Goal: Task Accomplishment & Management: Manage account settings

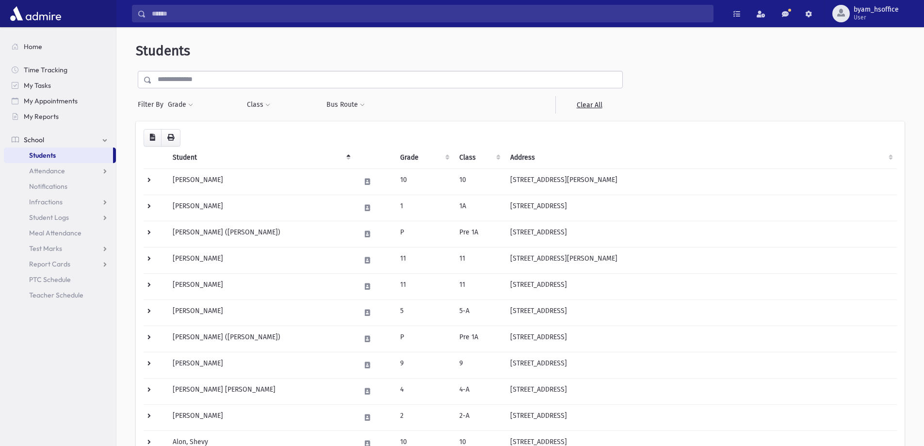
click at [181, 79] on input "text" at bounding box center [387, 79] width 471 height 17
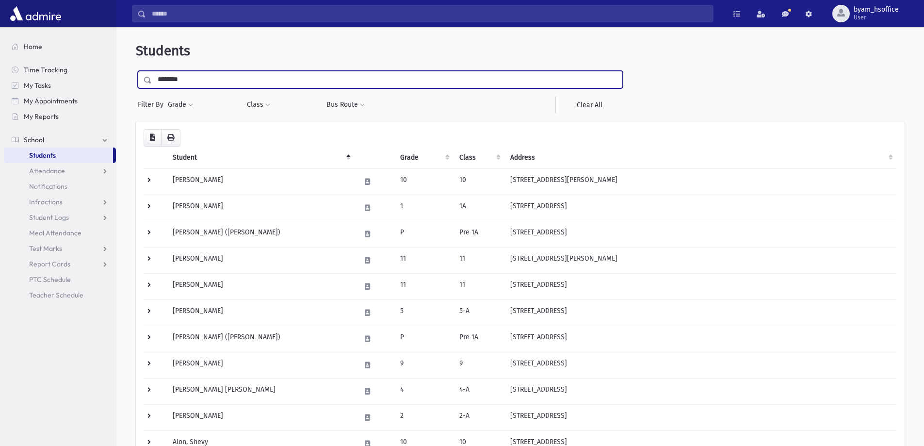
type input "********"
click at [136, 71] on input "submit" at bounding box center [149, 77] width 27 height 13
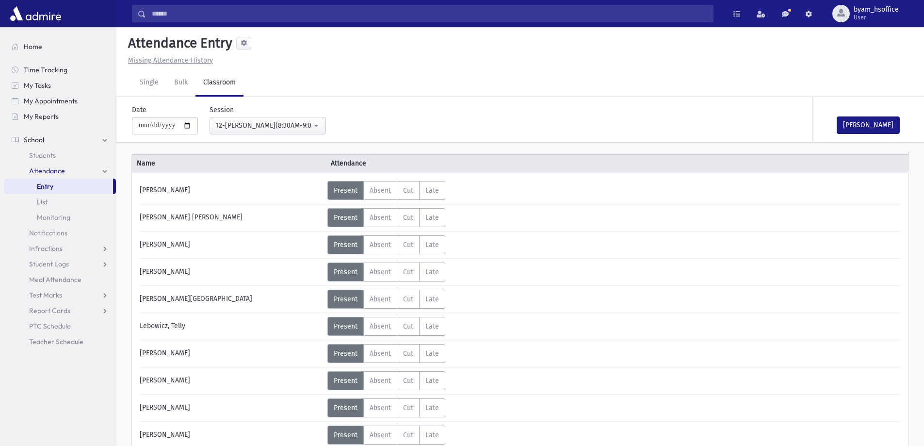
click at [319, 130] on button "12-Davening(8:30AM-9:05AM)" at bounding box center [268, 125] width 116 height 17
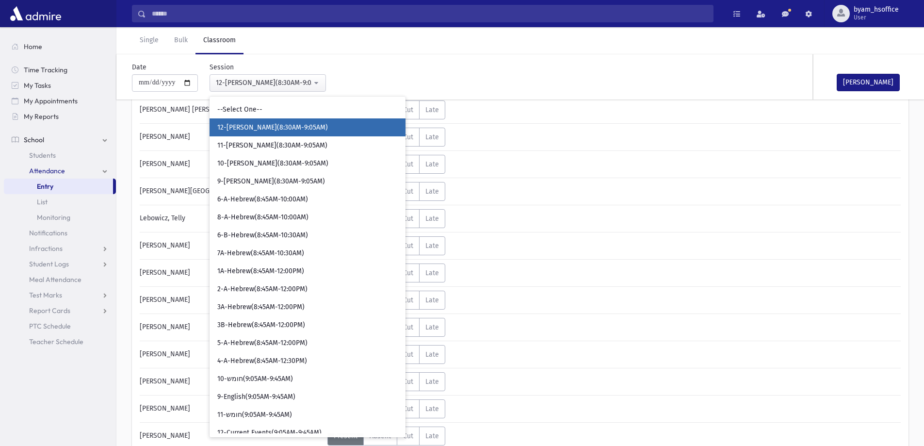
scroll to position [166, 0]
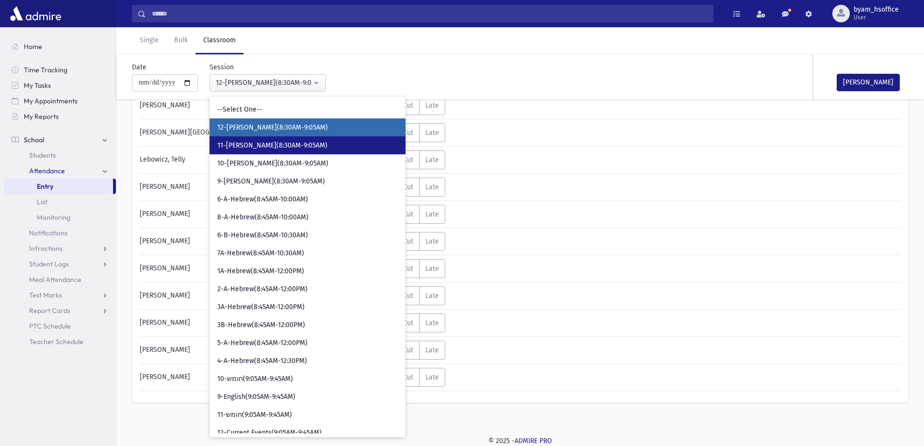
click at [283, 137] on link "11-Davening(8:30AM-9:05AM)" at bounding box center [308, 145] width 196 height 18
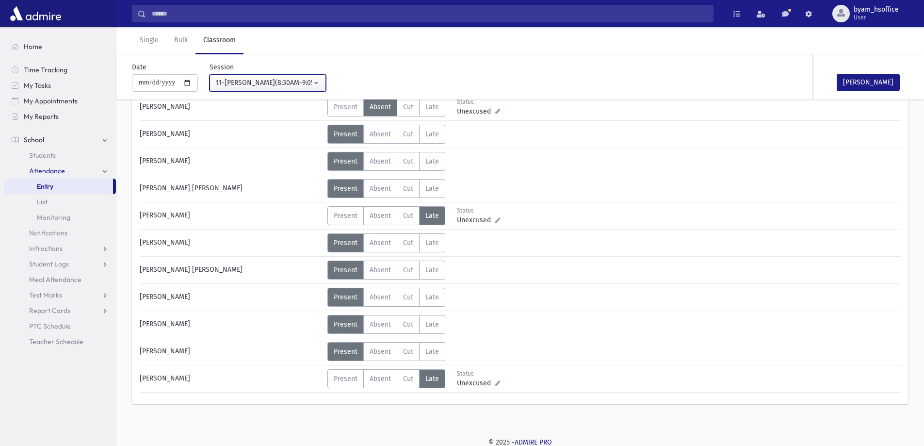
scroll to position [221, 0]
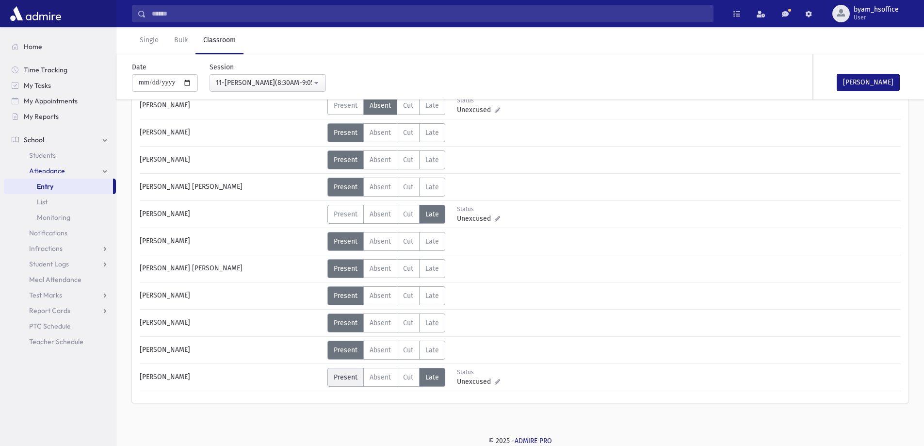
click at [347, 380] on span "Present" at bounding box center [346, 377] width 24 height 8
click at [433, 353] on span "Late" at bounding box center [433, 350] width 14 height 8
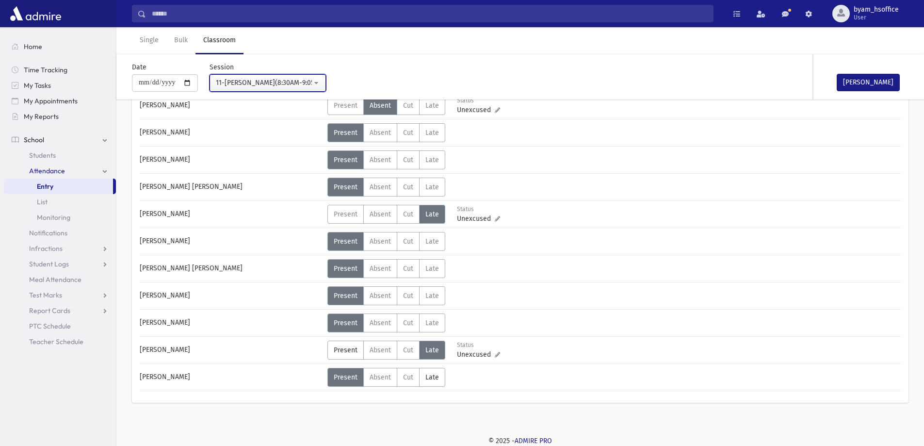
click at [305, 81] on div "11-Davening(8:30AM-9:05AM)" at bounding box center [264, 83] width 96 height 10
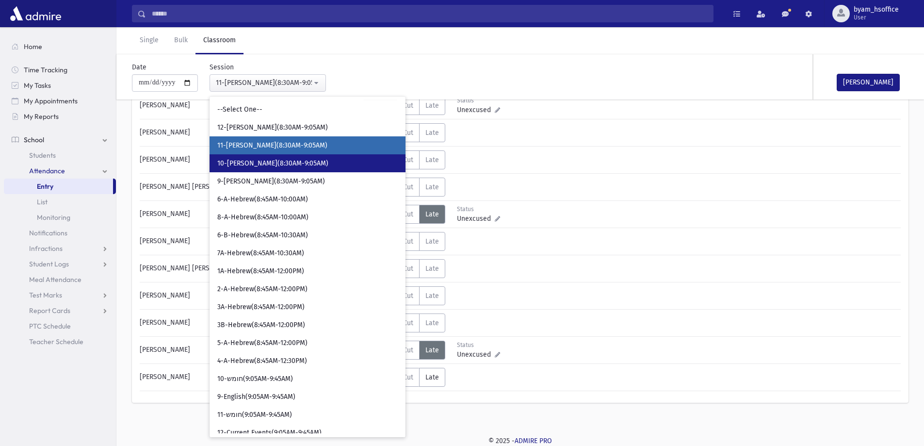
click at [274, 168] on link "10-Davening(8:30AM-9:05AM)" at bounding box center [308, 163] width 196 height 18
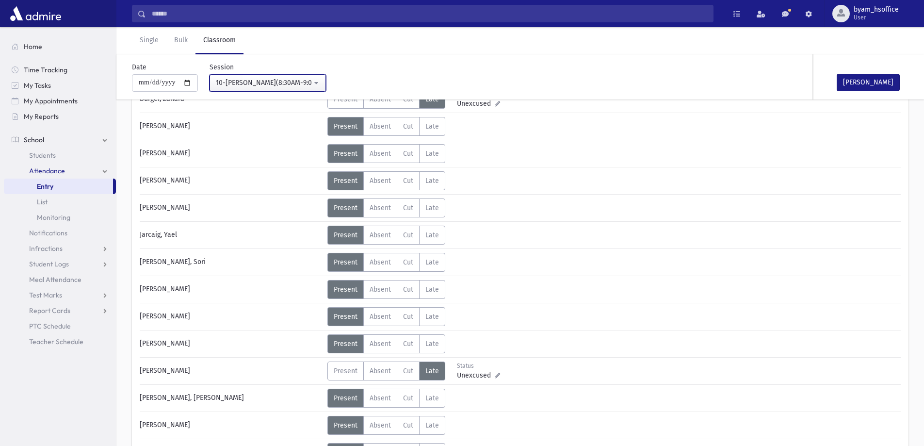
scroll to position [302, 0]
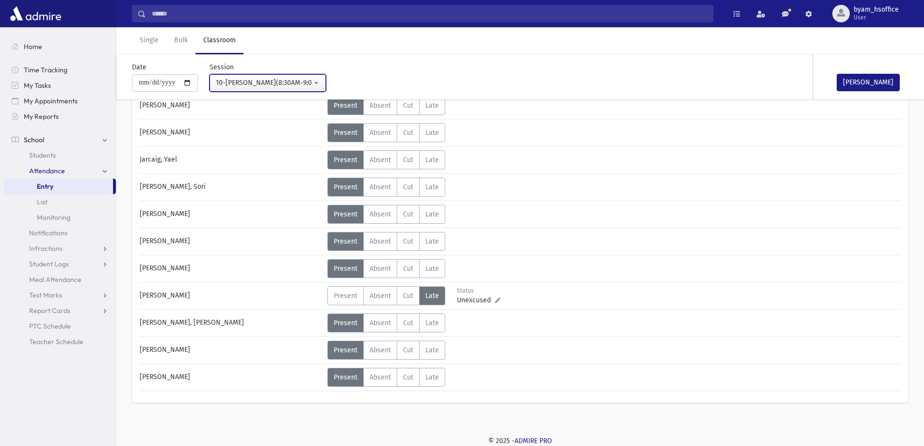
click at [293, 88] on button "10-Davening(8:30AM-9:05AM)" at bounding box center [268, 82] width 116 height 17
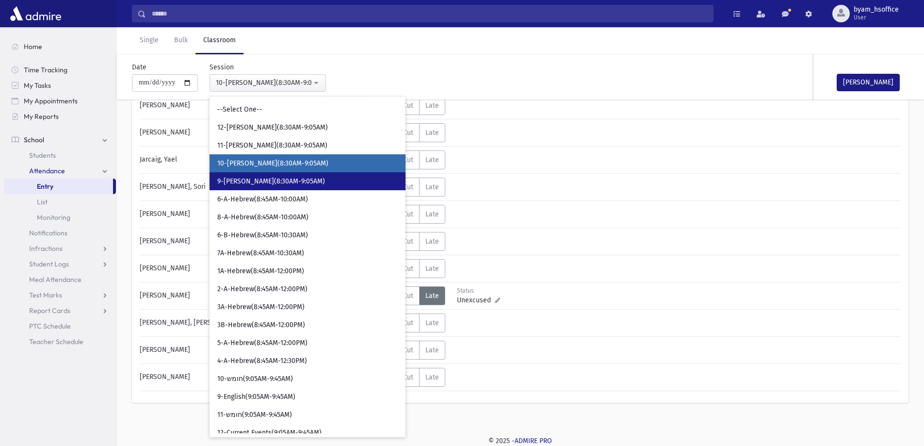
click at [254, 175] on link "9-Davening(8:30AM-9:05AM)" at bounding box center [308, 181] width 196 height 18
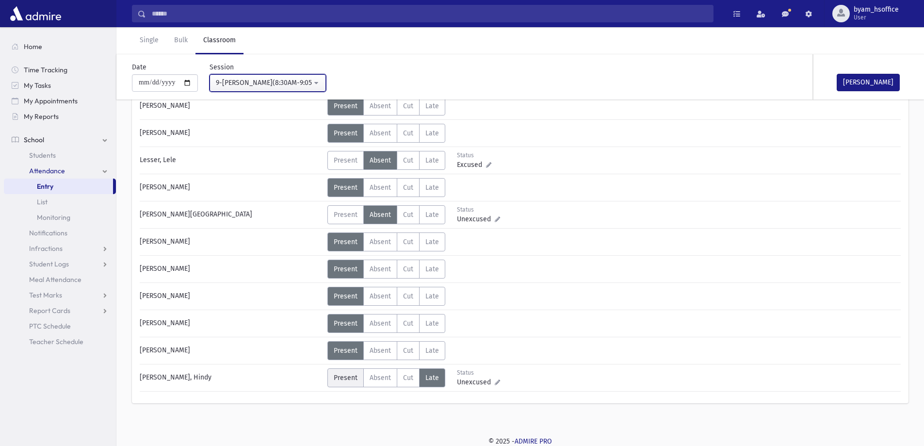
scroll to position [438, 0]
click at [336, 380] on span "Present" at bounding box center [346, 377] width 24 height 8
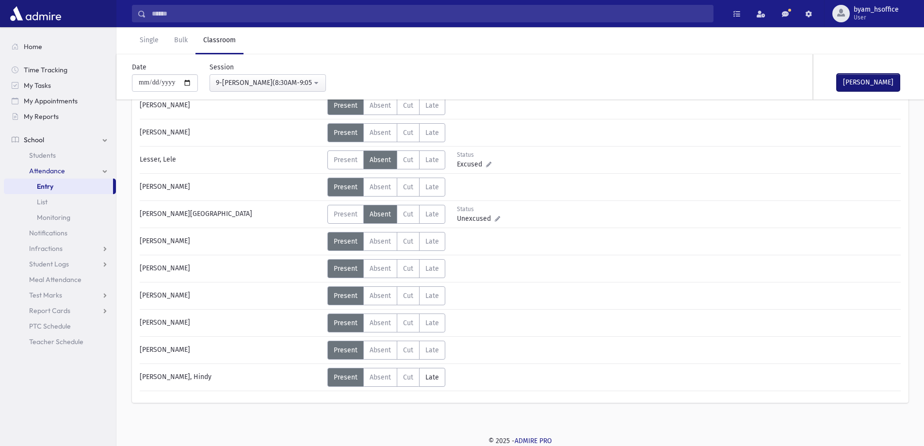
click at [876, 83] on button "Mark Done" at bounding box center [868, 82] width 63 height 17
click at [264, 86] on div "9-[PERSON_NAME](8:30AM-9:05AM)" at bounding box center [264, 83] width 96 height 10
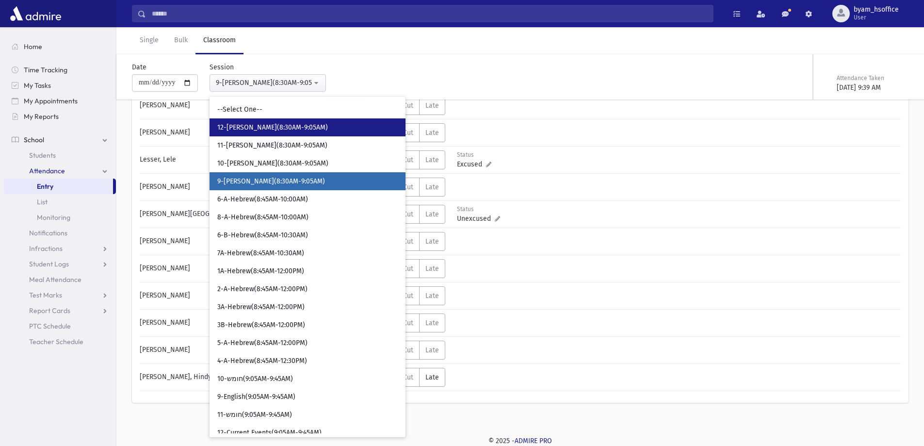
click at [269, 129] on span "12-[PERSON_NAME](8:30AM-9:05AM)" at bounding box center [272, 128] width 111 height 10
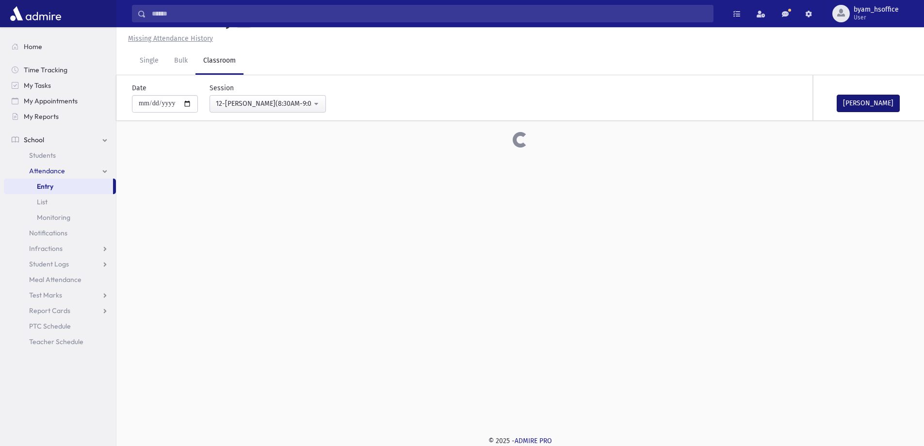
scroll to position [166, 0]
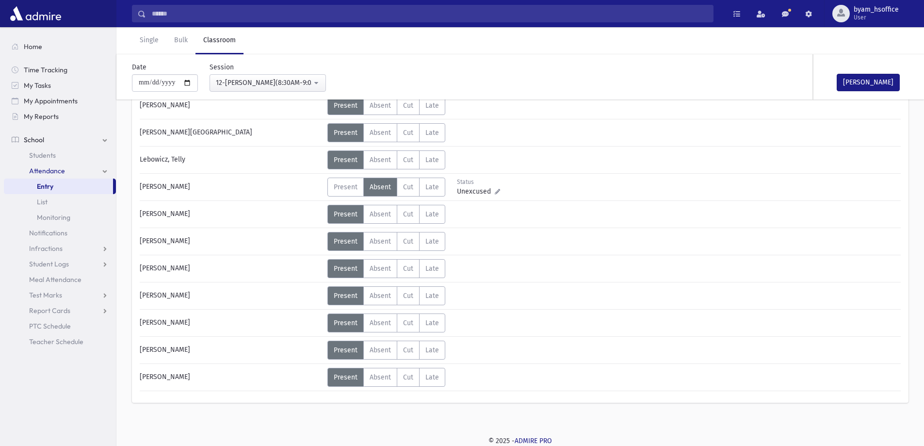
click at [854, 92] on div "[PERSON_NAME]" at bounding box center [862, 76] width 97 height 45
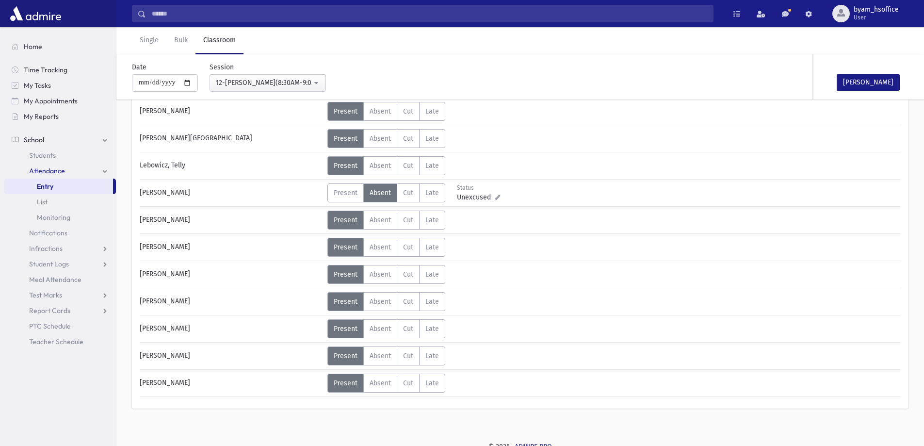
scroll to position [0, 0]
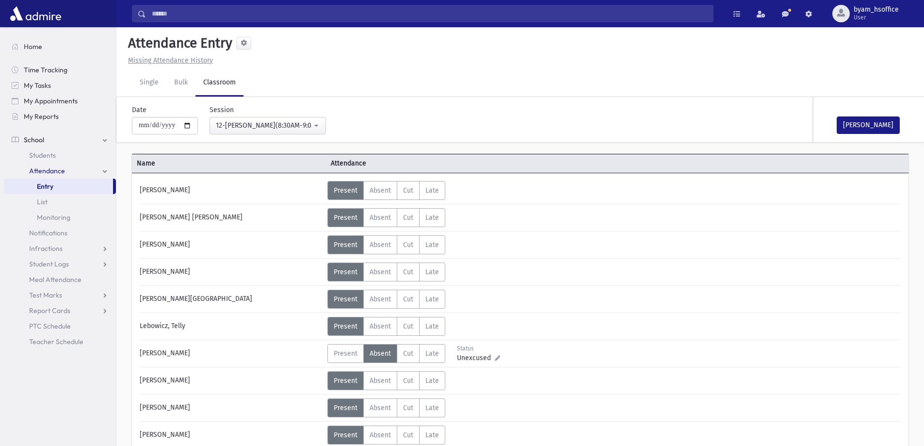
click at [869, 115] on div "[PERSON_NAME]" at bounding box center [862, 119] width 97 height 45
click at [872, 124] on button "[PERSON_NAME]" at bounding box center [868, 124] width 63 height 17
drag, startPoint x: 288, startPoint y: 121, endPoint x: 272, endPoint y: 148, distance: 31.5
click at [288, 121] on div "12-[PERSON_NAME](8:30AM-9:05AM)" at bounding box center [264, 125] width 96 height 10
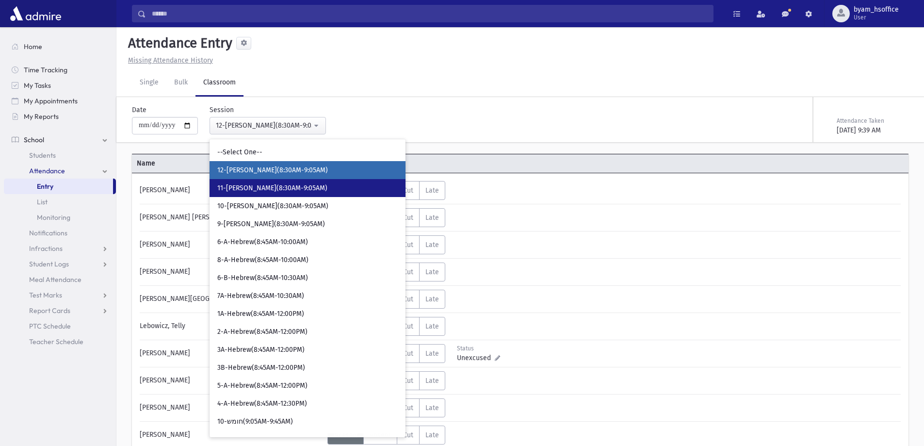
click at [258, 185] on span "11-[PERSON_NAME](8:30AM-9:05AM)" at bounding box center [272, 188] width 110 height 10
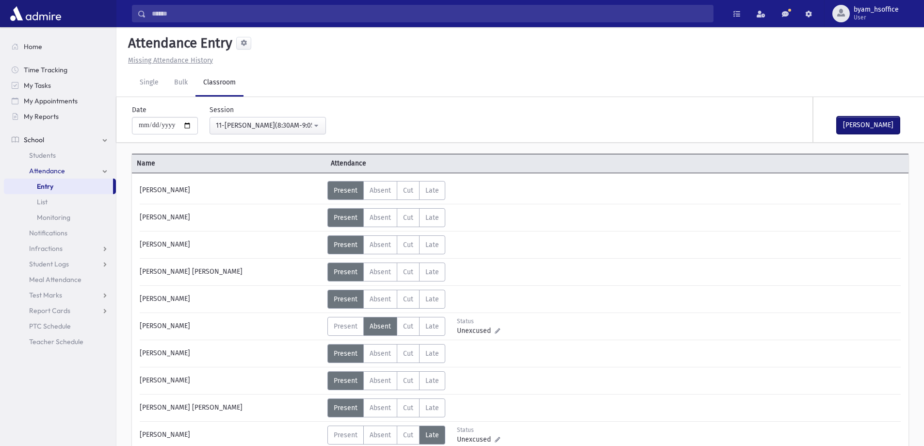
click at [869, 121] on button "[PERSON_NAME]" at bounding box center [868, 124] width 63 height 17
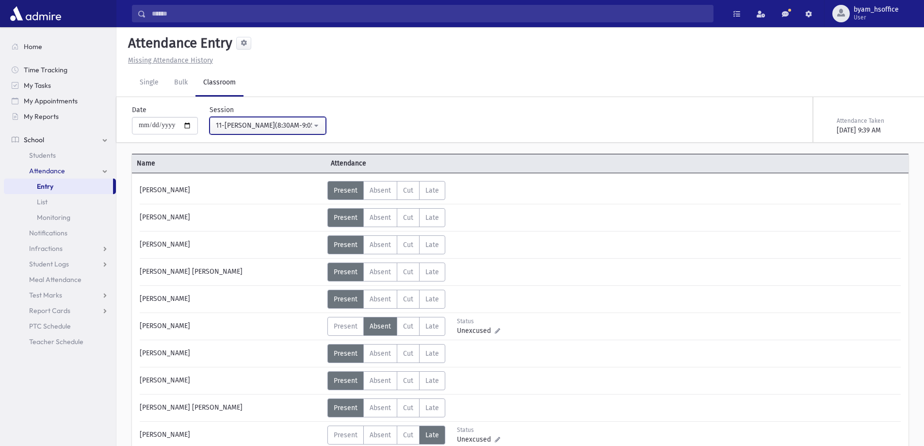
click at [287, 132] on button "11-[PERSON_NAME](8:30AM-9:05AM)" at bounding box center [268, 125] width 116 height 17
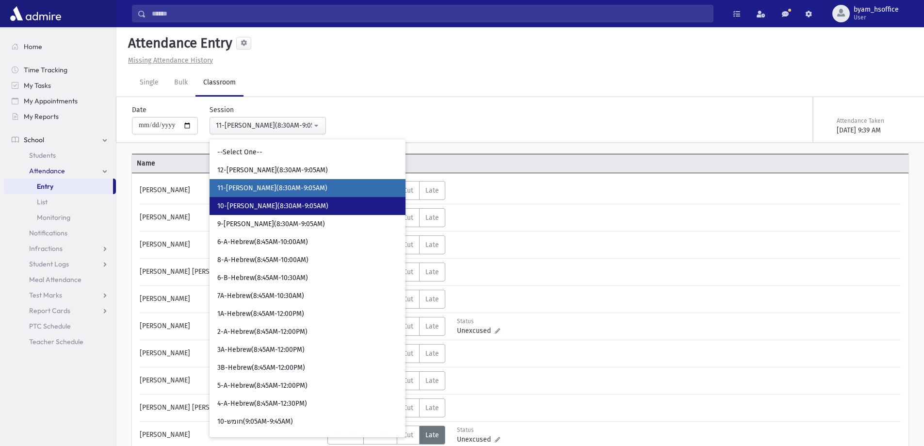
click at [263, 205] on span "10-[PERSON_NAME](8:30AM-9:05AM)" at bounding box center [272, 206] width 111 height 10
select select "****"
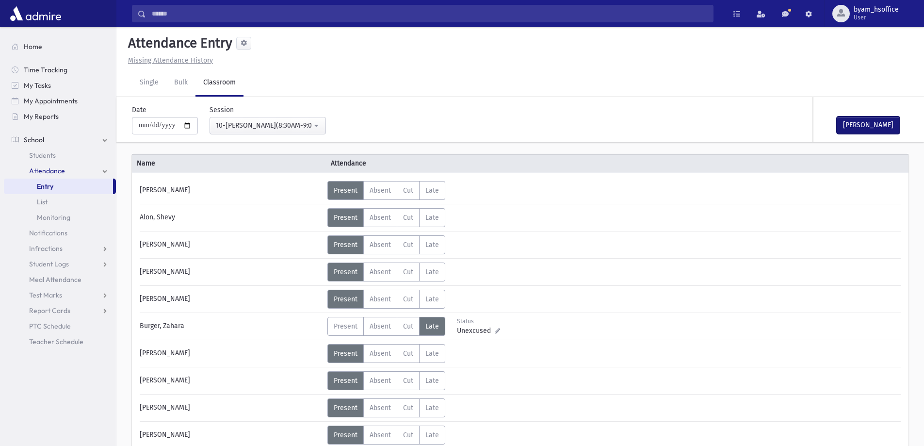
click at [866, 132] on button "[PERSON_NAME]" at bounding box center [868, 124] width 63 height 17
click at [79, 190] on link "Entry" at bounding box center [58, 187] width 109 height 16
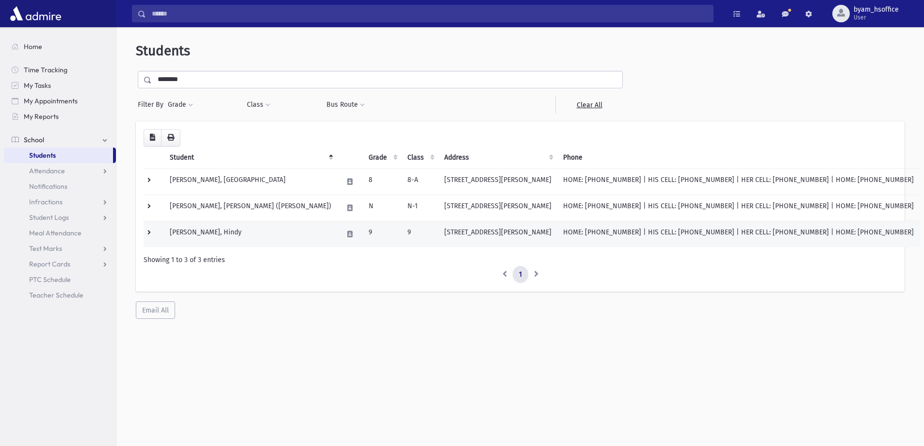
click at [241, 225] on td "Warmberg, Hindy" at bounding box center [250, 234] width 173 height 26
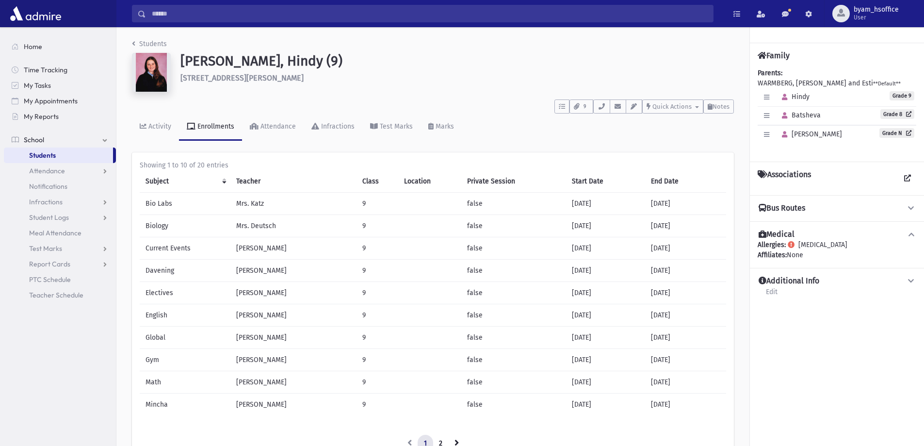
click at [156, 73] on img at bounding box center [151, 72] width 39 height 39
click at [131, 44] on div "Students Warmberg, Hindy (9) 45 Jeanette Avenue Inwood **** To Do's No open tas…" at bounding box center [432, 254] width 633 height 455
click at [149, 60] on img at bounding box center [151, 72] width 39 height 39
click at [151, 103] on div "To Do's No open tasks Show List 9 Documents ImmunizationUpload_Warmberg_Devorah…" at bounding box center [433, 105] width 602 height 18
click at [141, 43] on link "Students" at bounding box center [149, 44] width 35 height 8
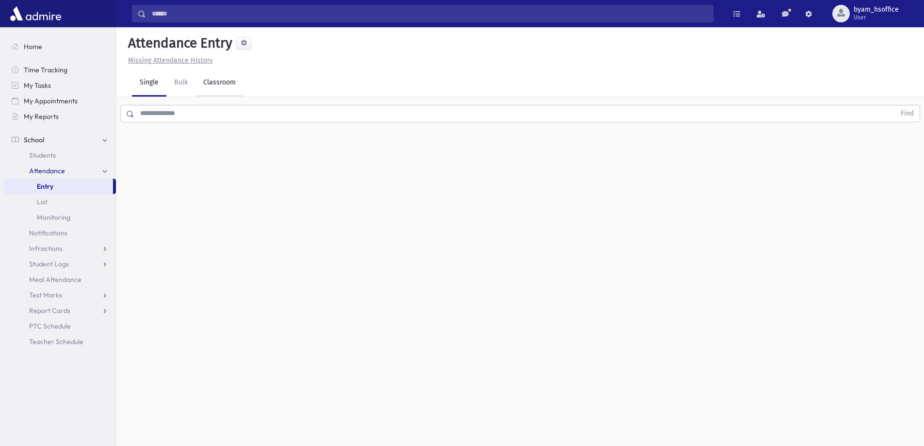
click at [220, 89] on link "Classroom" at bounding box center [220, 82] width 48 height 27
click at [304, 129] on div "--Select One--" at bounding box center [264, 125] width 96 height 11
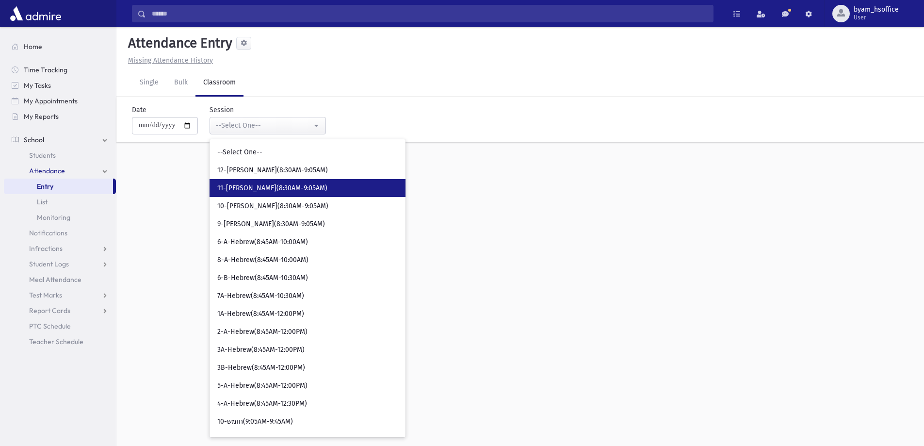
click at [295, 184] on span "11-Davening(8:30AM-9:05AM)" at bounding box center [272, 188] width 110 height 10
select select "****"
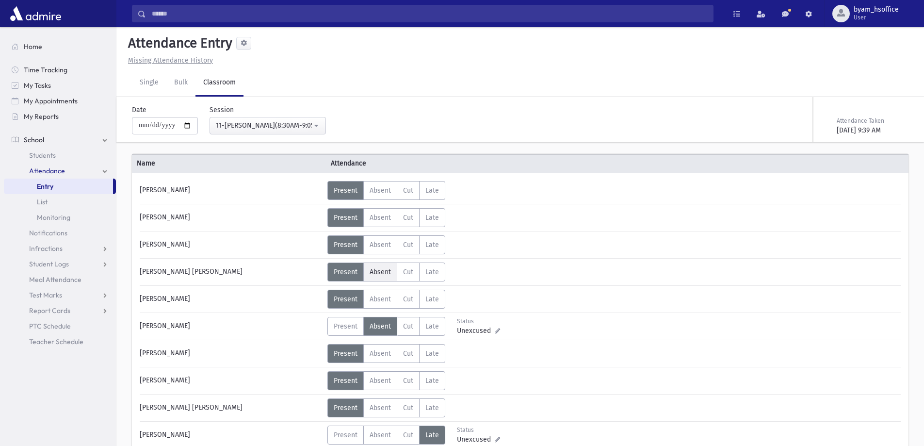
click at [388, 275] on span "Absent" at bounding box center [380, 272] width 21 height 8
click at [496, 276] on icon at bounding box center [497, 276] width 5 height 5
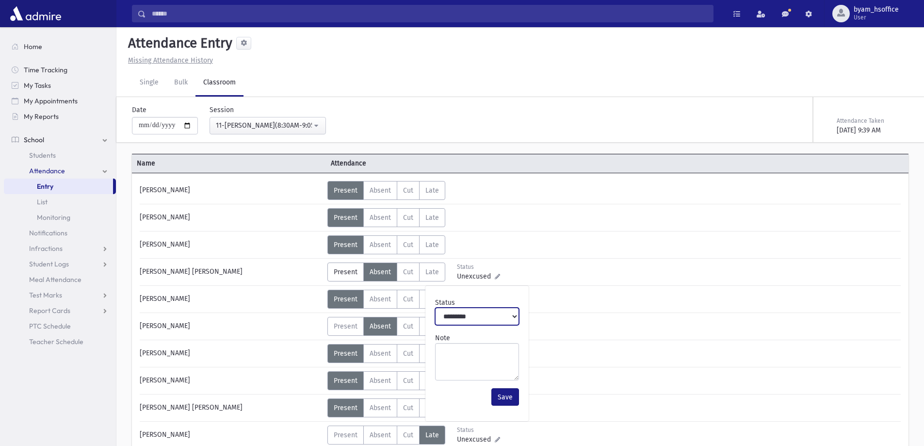
click at [488, 325] on select "**********" at bounding box center [477, 316] width 84 height 17
select select "*******"
click at [435, 308] on select "**********" at bounding box center [477, 316] width 84 height 17
click at [518, 397] on button "Save" at bounding box center [506, 396] width 28 height 17
click at [34, 158] on span "Students" at bounding box center [42, 155] width 27 height 9
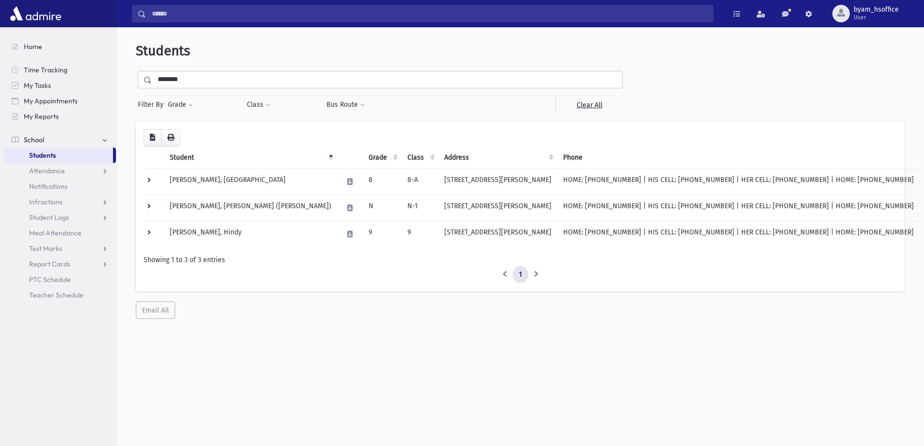
drag, startPoint x: 68, startPoint y: 152, endPoint x: 77, endPoint y: 150, distance: 8.6
click at [68, 152] on link "Students" at bounding box center [58, 156] width 109 height 16
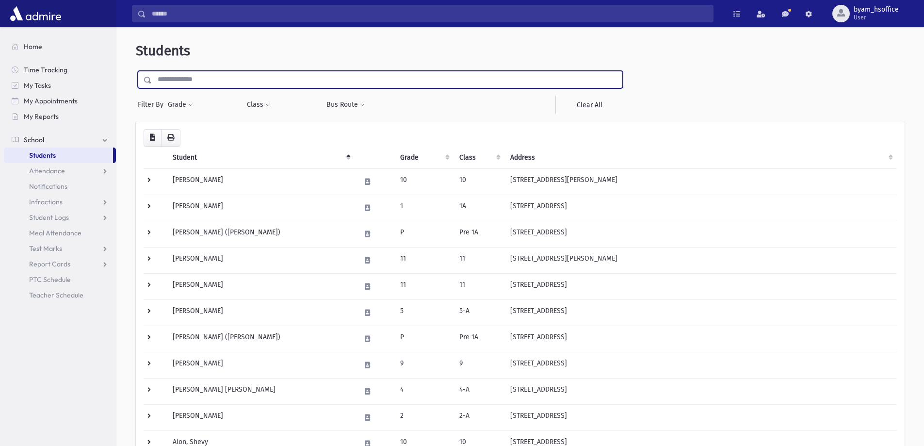
click at [258, 81] on input "text" at bounding box center [387, 79] width 471 height 17
type input "*******"
click at [136, 71] on input "submit" at bounding box center [149, 77] width 27 height 13
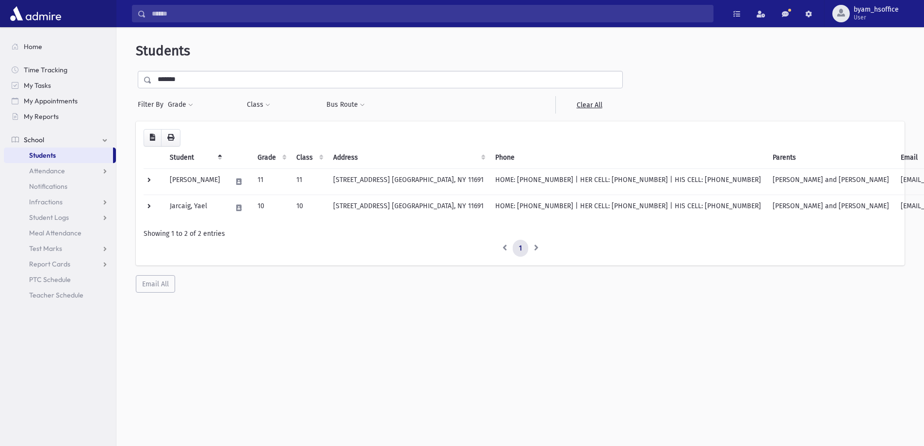
click at [96, 160] on link "Students" at bounding box center [58, 156] width 109 height 16
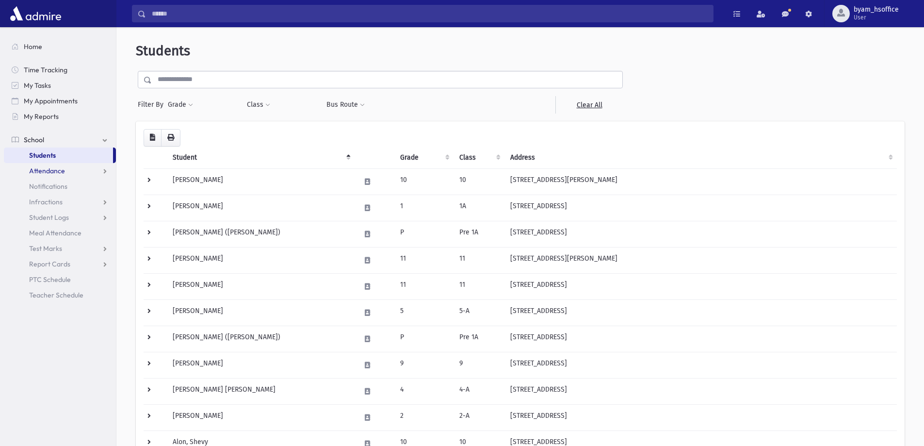
click at [66, 174] on link "Attendance" at bounding box center [60, 171] width 112 height 16
click at [54, 187] on link "Entry" at bounding box center [60, 187] width 112 height 16
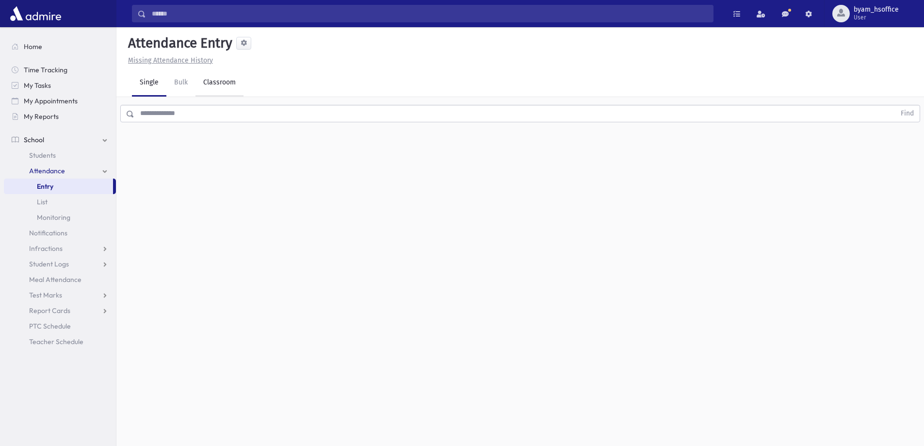
click at [217, 78] on link "Classroom" at bounding box center [220, 82] width 48 height 27
click at [138, 88] on link "Single" at bounding box center [149, 82] width 34 height 27
click at [193, 118] on input "text" at bounding box center [514, 113] width 761 height 17
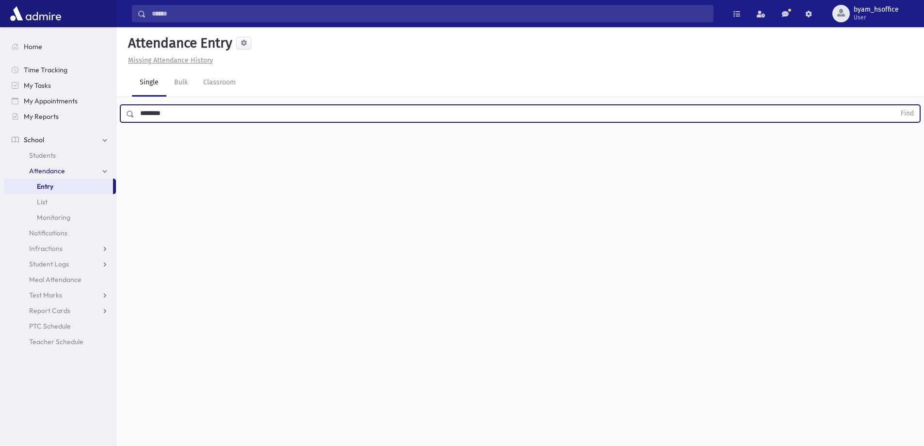
type input "********"
click at [895, 105] on button "Find" at bounding box center [907, 113] width 25 height 16
click at [548, 147] on span "Full Day Absent" at bounding box center [541, 145] width 48 height 10
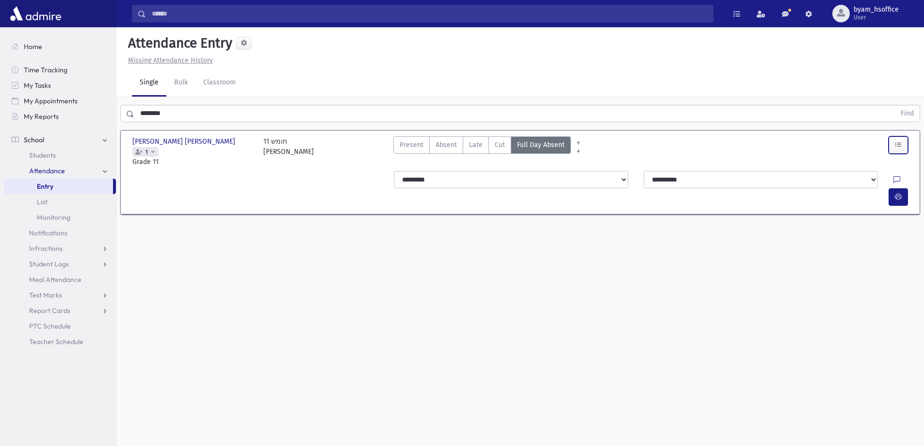
click at [900, 147] on icon "button" at bounding box center [898, 145] width 7 height 8
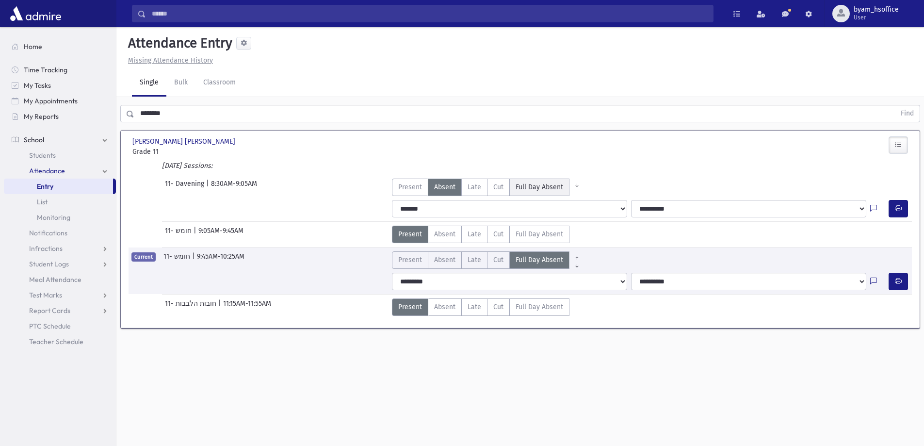
click at [542, 188] on span "Full Day Absent" at bounding box center [540, 187] width 48 height 10
click at [415, 234] on span "Present" at bounding box center [410, 234] width 24 height 10
click at [422, 265] on label "Present P" at bounding box center [410, 259] width 36 height 17
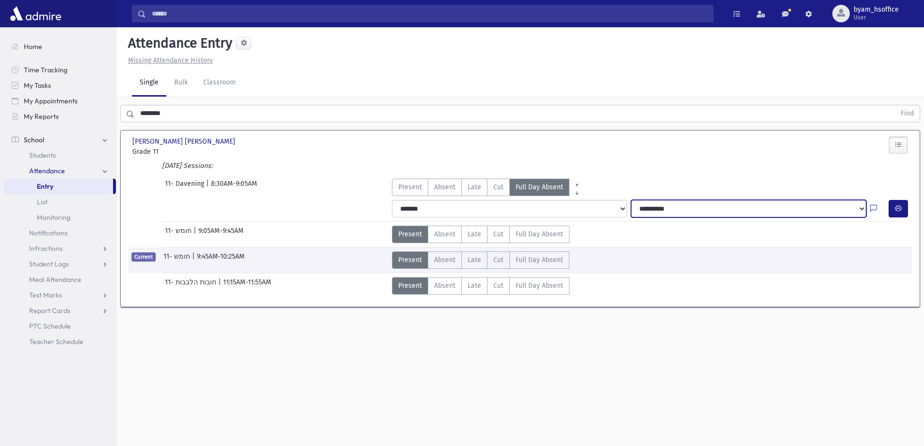
click at [685, 214] on select "**********" at bounding box center [748, 208] width 235 height 17
select select "****"
click at [631, 200] on select "**********" at bounding box center [748, 208] width 235 height 17
click at [92, 189] on link "Entry" at bounding box center [58, 187] width 109 height 16
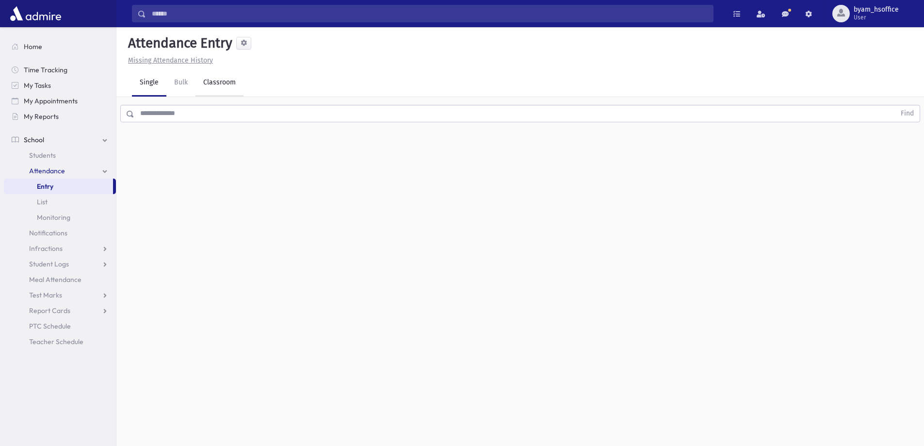
drag, startPoint x: 213, startPoint y: 86, endPoint x: 212, endPoint y: 96, distance: 9.8
click at [214, 86] on link "Classroom" at bounding box center [220, 82] width 48 height 27
click at [252, 124] on div "--Select One--" at bounding box center [264, 125] width 96 height 10
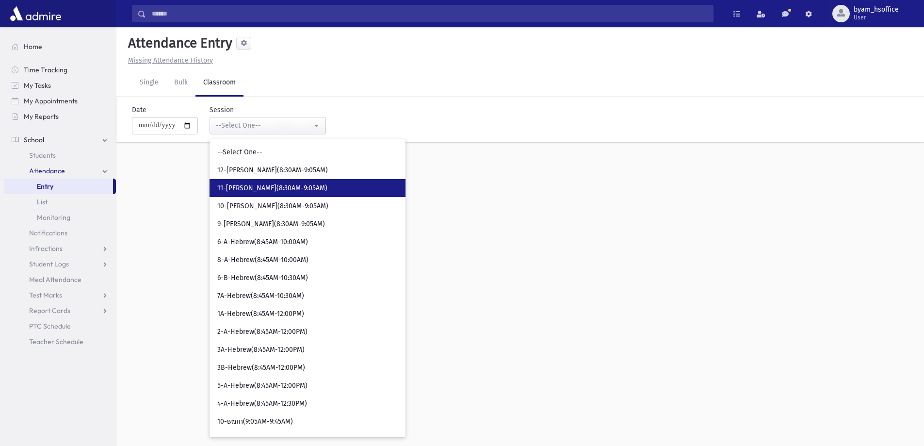
click at [277, 185] on span "11-[PERSON_NAME](8:30AM-9:05AM)" at bounding box center [272, 188] width 110 height 10
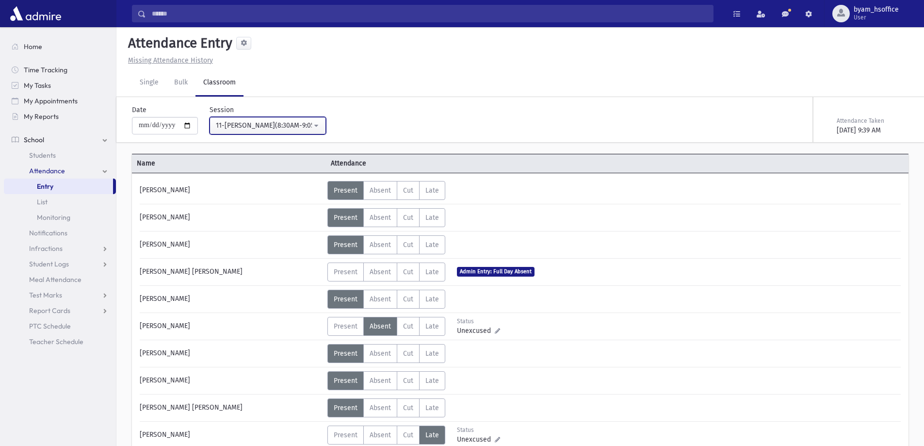
click at [300, 128] on div "11-[PERSON_NAME](8:30AM-9:05AM)" at bounding box center [264, 125] width 96 height 10
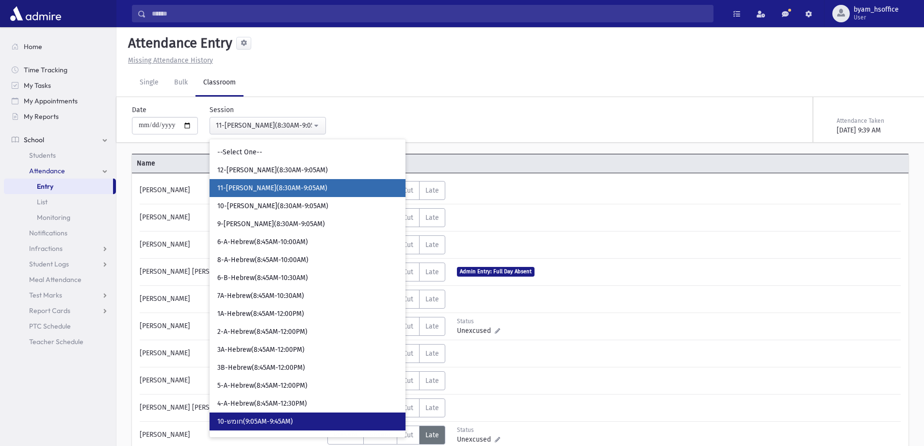
click at [289, 420] on span "10-חומש(9:05AM-9:45AM)" at bounding box center [255, 422] width 76 height 10
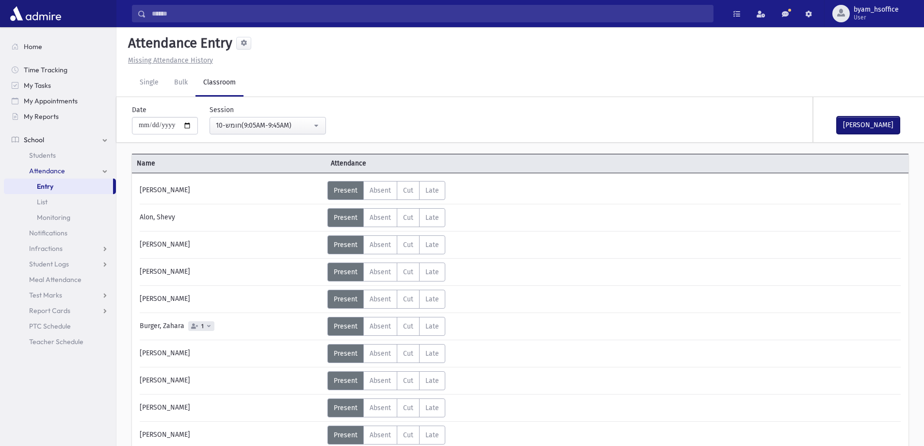
click at [882, 122] on button "[PERSON_NAME]" at bounding box center [868, 124] width 63 height 17
click at [295, 126] on div "10-חומש(9:05AM-9:45AM)" at bounding box center [264, 125] width 96 height 10
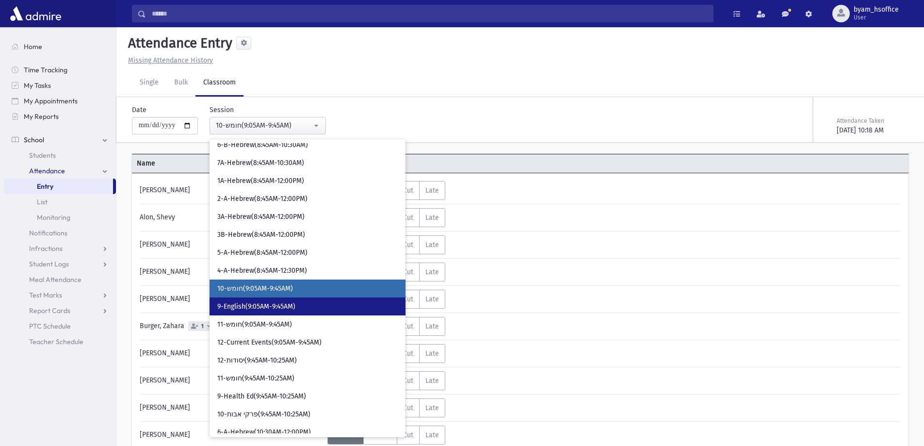
click at [277, 309] on span "9-English(9:05AM-9:45AM)" at bounding box center [256, 307] width 78 height 10
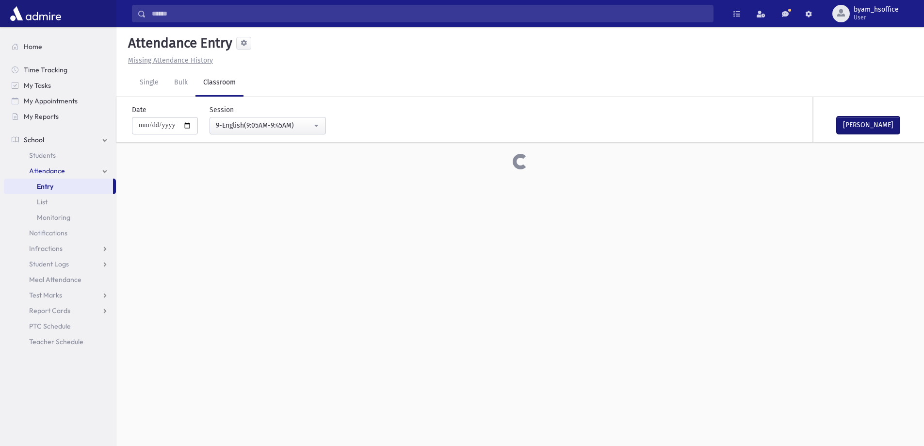
drag, startPoint x: 878, startPoint y: 127, endPoint x: 857, endPoint y: 137, distance: 23.9
click at [878, 126] on button "[PERSON_NAME]" at bounding box center [868, 124] width 63 height 17
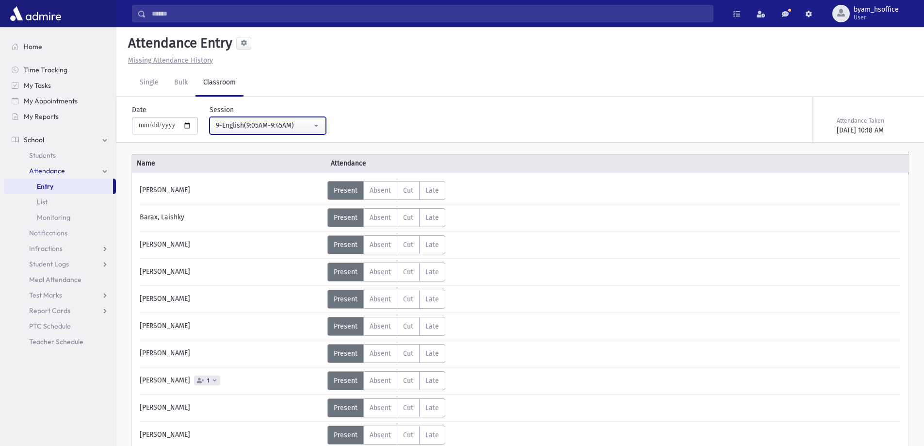
click at [312, 124] on div "9-English(9:05AM-9:45AM)" at bounding box center [264, 125] width 96 height 10
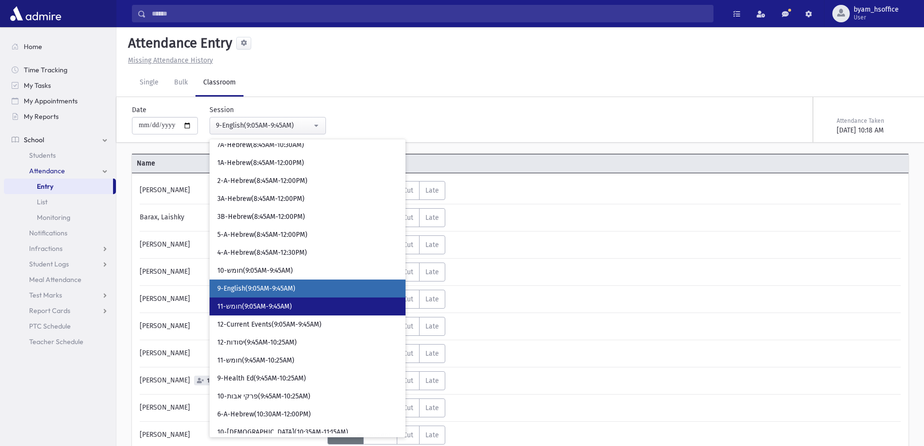
click at [286, 304] on span "11-חומש(9:05AM-9:45AM)" at bounding box center [254, 307] width 75 height 10
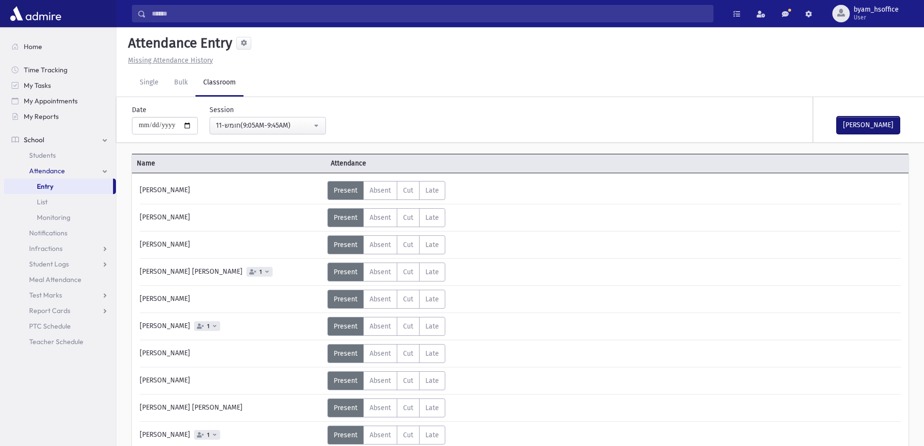
click at [884, 129] on button "Mark Done" at bounding box center [868, 124] width 63 height 17
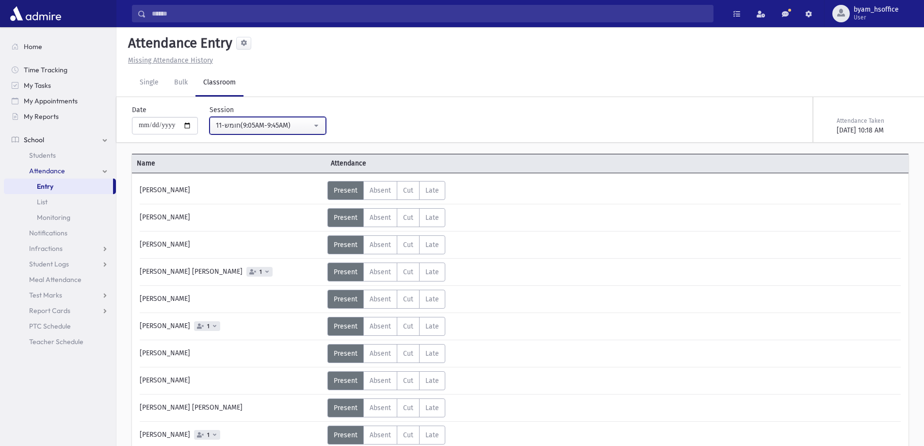
click at [295, 123] on div "11-חומש(9:05AM-9:45AM)" at bounding box center [264, 125] width 96 height 10
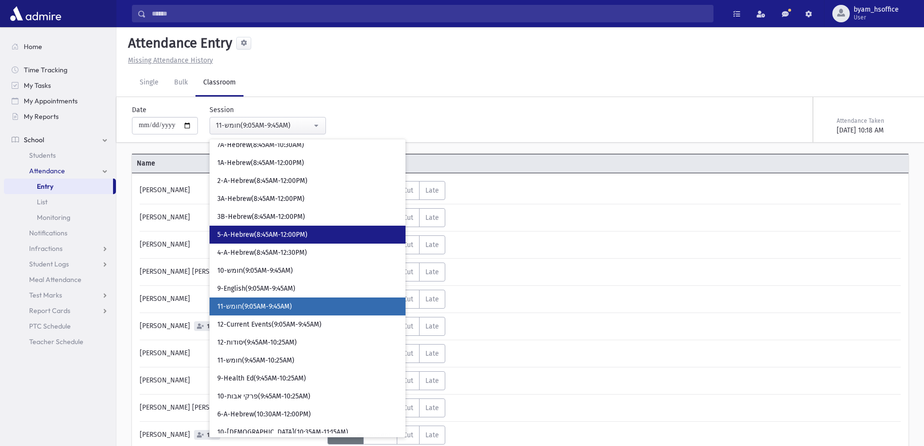
scroll to position [169, 0]
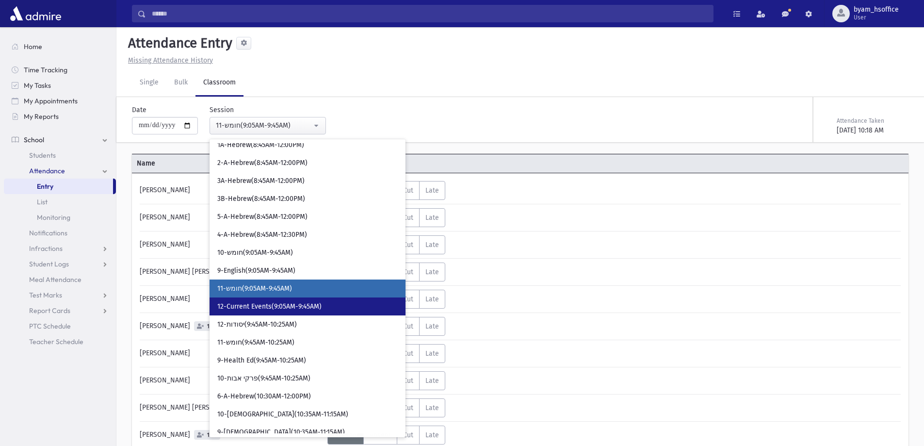
click at [301, 310] on span "12-Current Events(9:05AM-9:45AM)" at bounding box center [269, 307] width 104 height 10
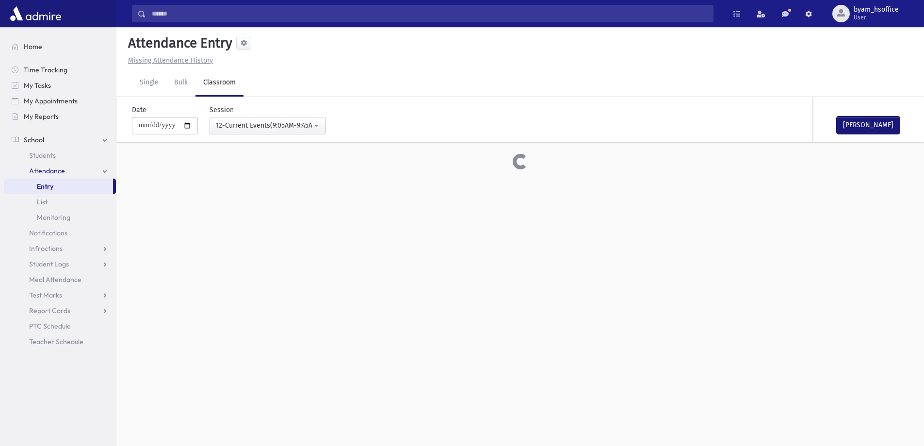
click at [885, 120] on button "Mark Done" at bounding box center [868, 124] width 63 height 17
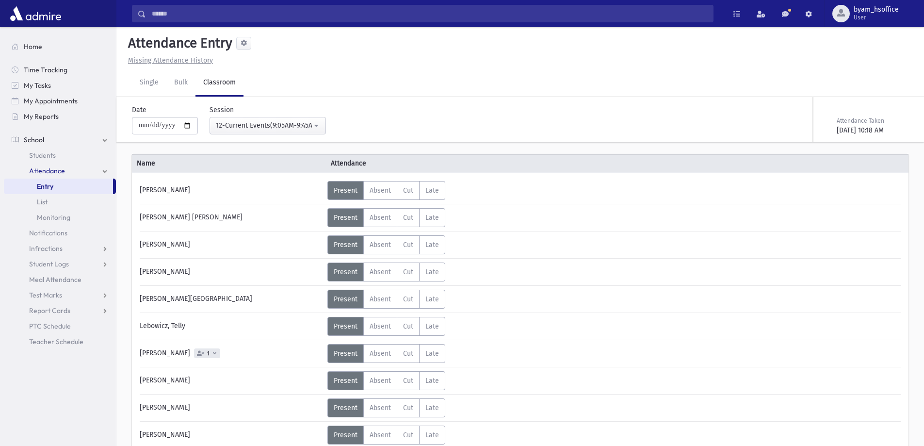
click at [860, 129] on div "9/19/2025 10:18 AM" at bounding box center [872, 130] width 70 height 10
click at [312, 124] on div "12-Current Events(9:05AM-9:45AM)" at bounding box center [264, 125] width 96 height 10
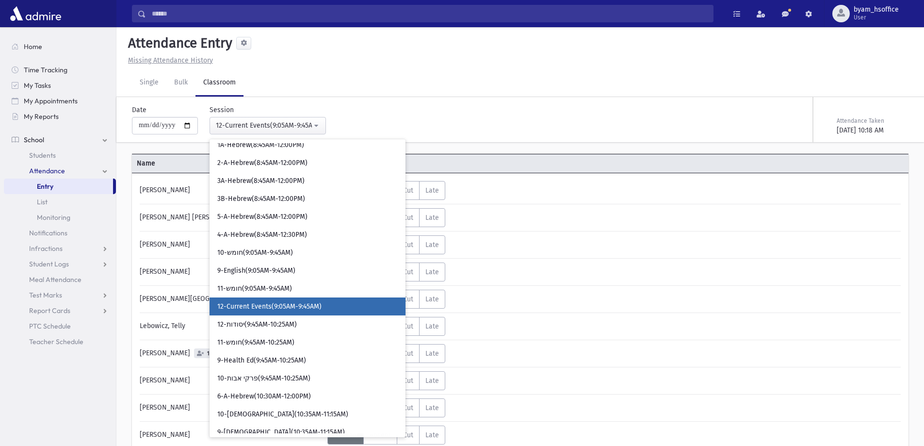
scroll to position [187, 0]
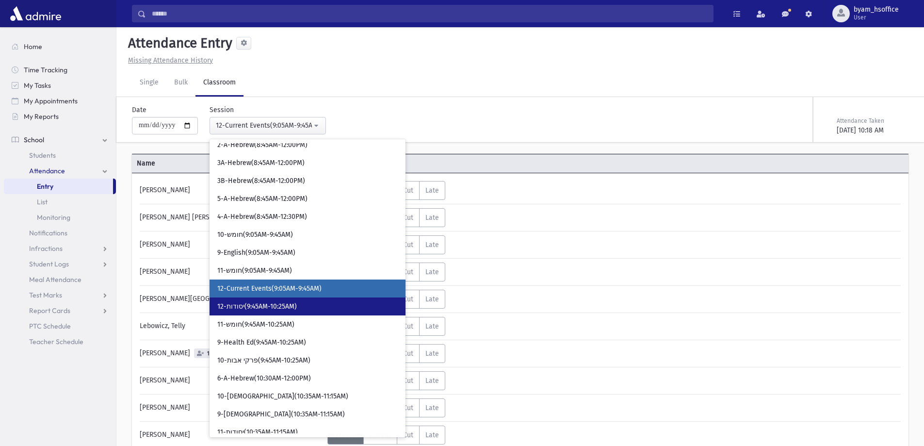
click at [296, 312] on link "12-יסודות(9:45AM-10:25AM)" at bounding box center [308, 306] width 196 height 18
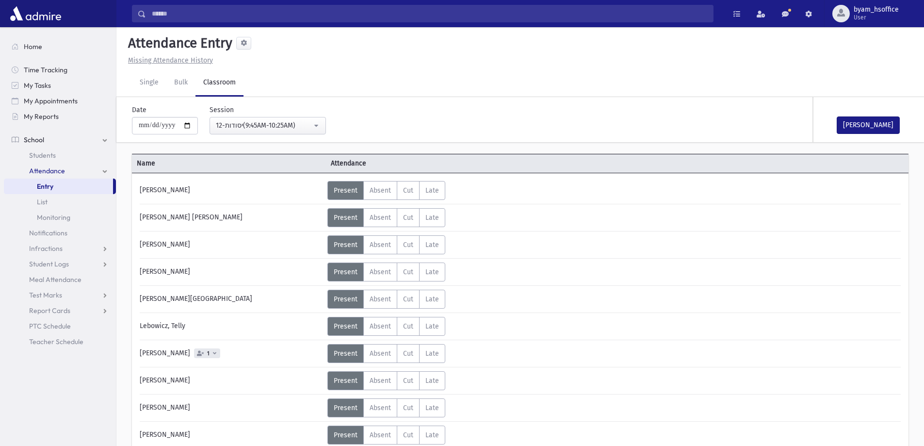
click at [862, 115] on div "Mark Done" at bounding box center [862, 119] width 97 height 45
click at [855, 125] on button "Mark Done" at bounding box center [868, 124] width 63 height 17
click at [293, 124] on div "12-יסודות(9:45AM-10:25AM)" at bounding box center [264, 125] width 96 height 10
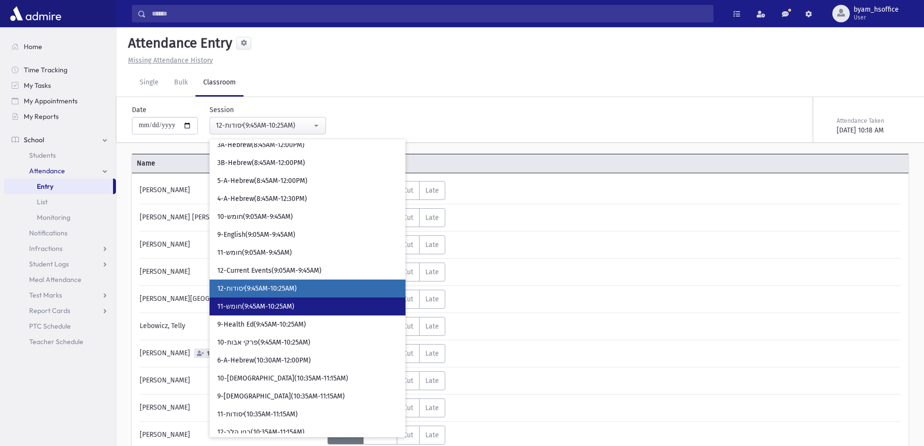
click at [309, 306] on link "11-חומש(9:45AM-10:25AM)" at bounding box center [308, 306] width 196 height 18
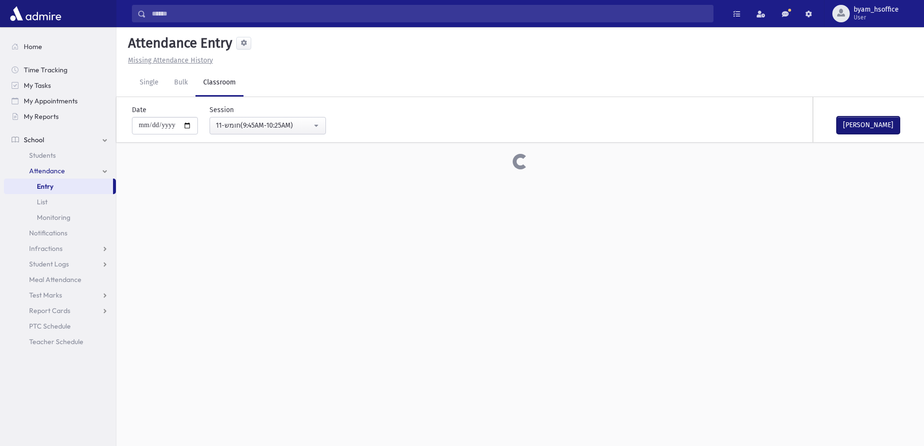
click at [874, 120] on button "Mark Done" at bounding box center [868, 124] width 63 height 17
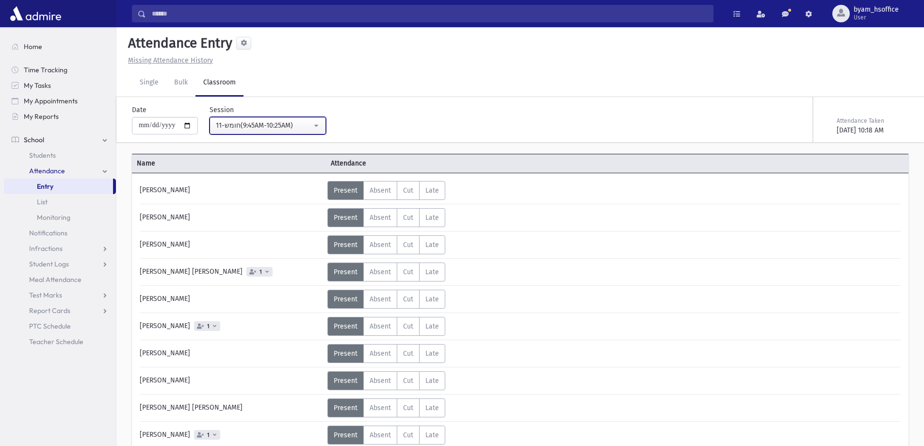
click at [296, 130] on div "11-חומש(9:45AM-10:25AM)" at bounding box center [264, 125] width 96 height 11
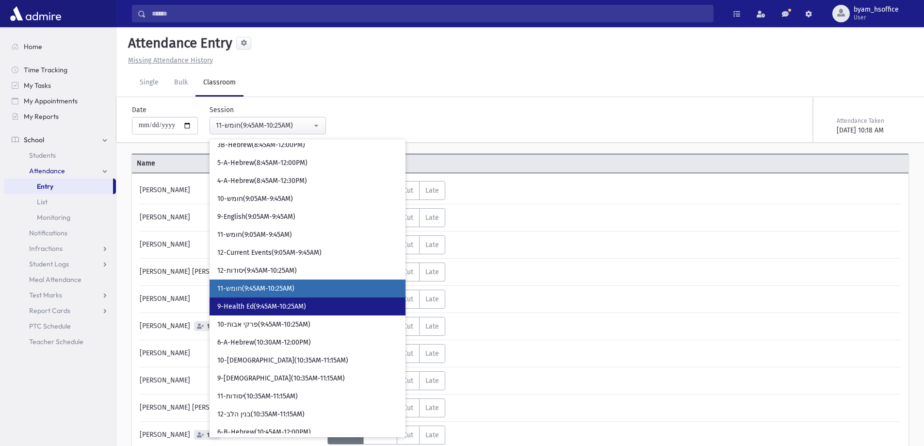
click at [318, 314] on link "9-Health Ed(9:45AM-10:25AM)" at bounding box center [308, 306] width 196 height 18
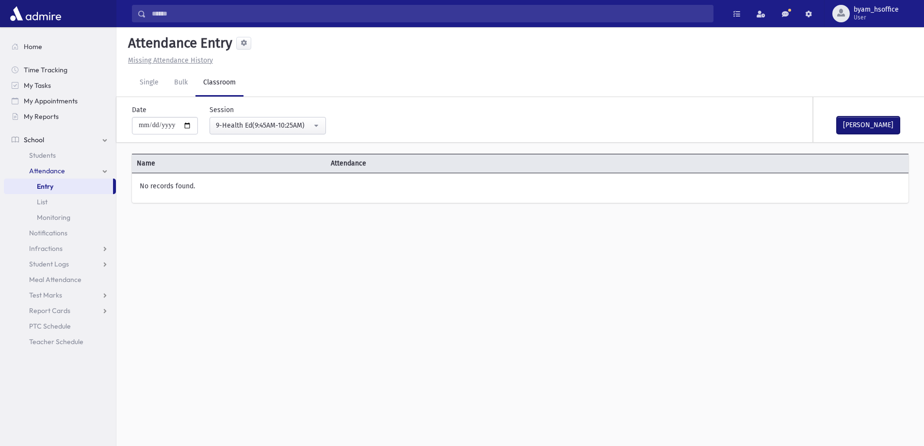
click at [885, 119] on button "Mark Done" at bounding box center [868, 124] width 63 height 17
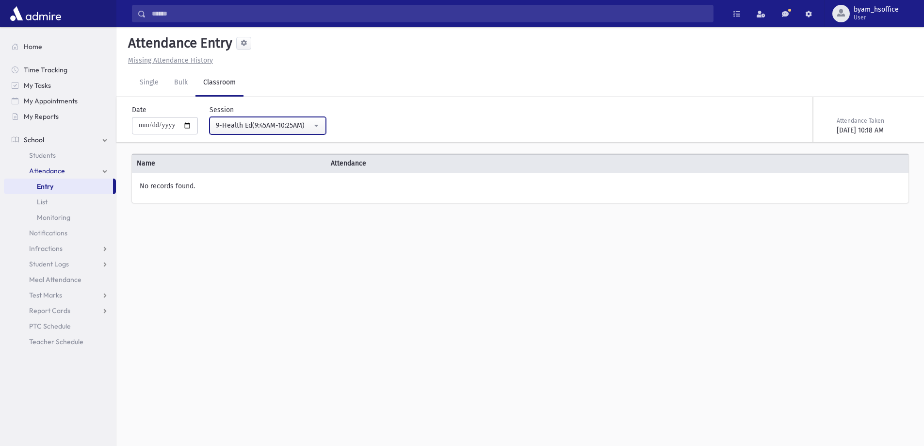
click at [250, 124] on div "9-Health Ed(9:45AM-10:25AM)" at bounding box center [264, 125] width 96 height 10
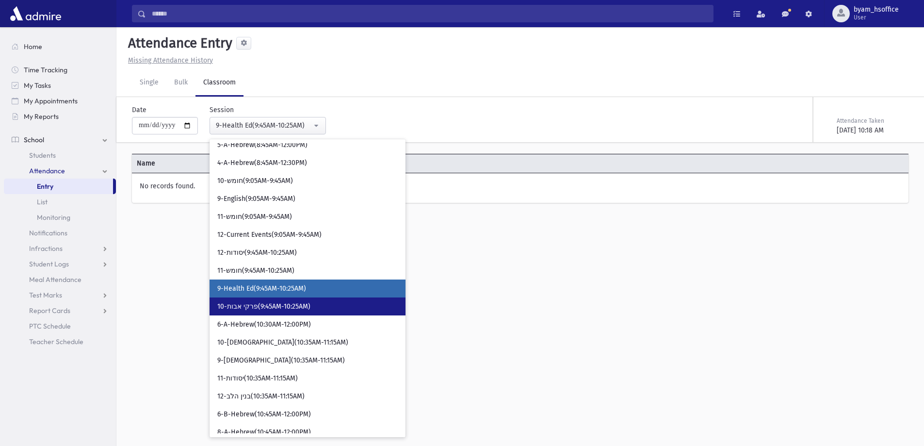
click at [260, 305] on span "10-פרקי אבות(9:45AM-10:25AM)" at bounding box center [263, 307] width 93 height 10
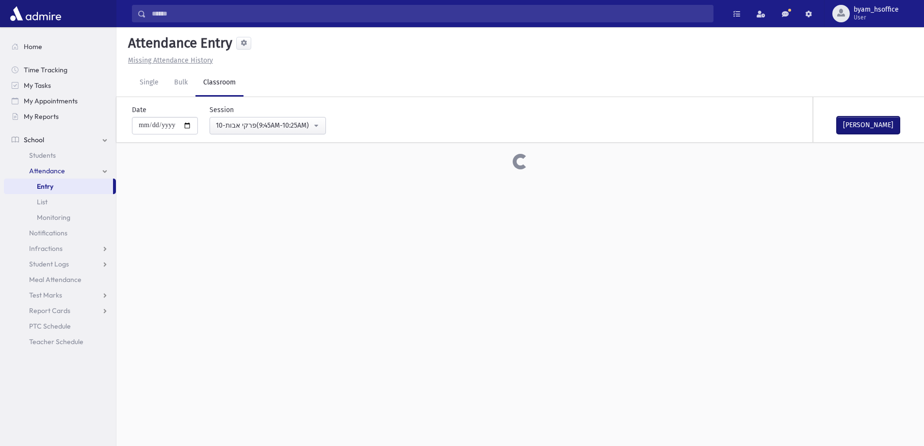
click at [887, 125] on button "Mark Done" at bounding box center [868, 124] width 63 height 17
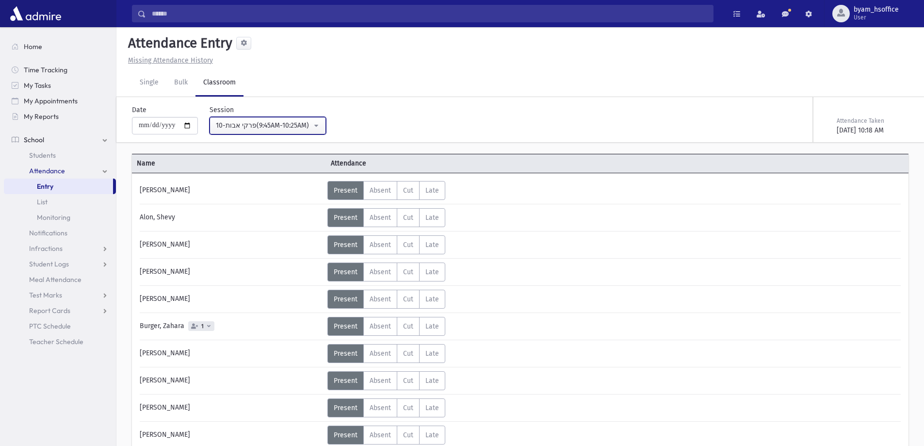
click at [276, 132] on button "10-פרקי אבות(9:45AM-10:25AM)" at bounding box center [268, 125] width 116 height 17
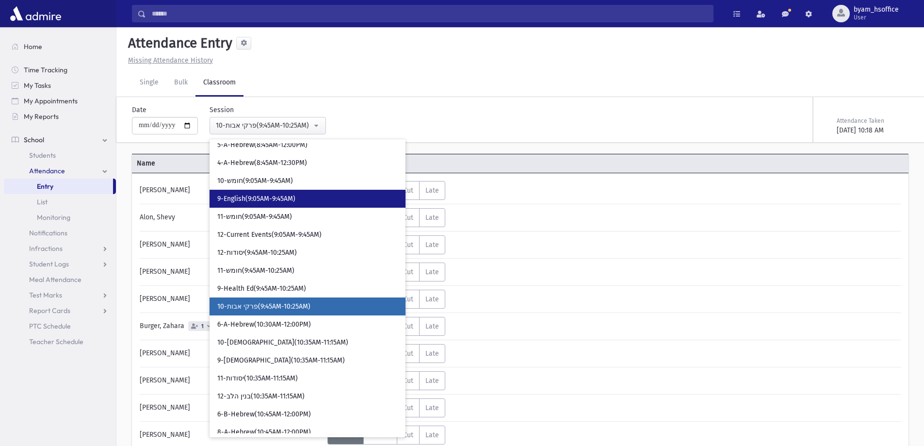
scroll to position [259, 0]
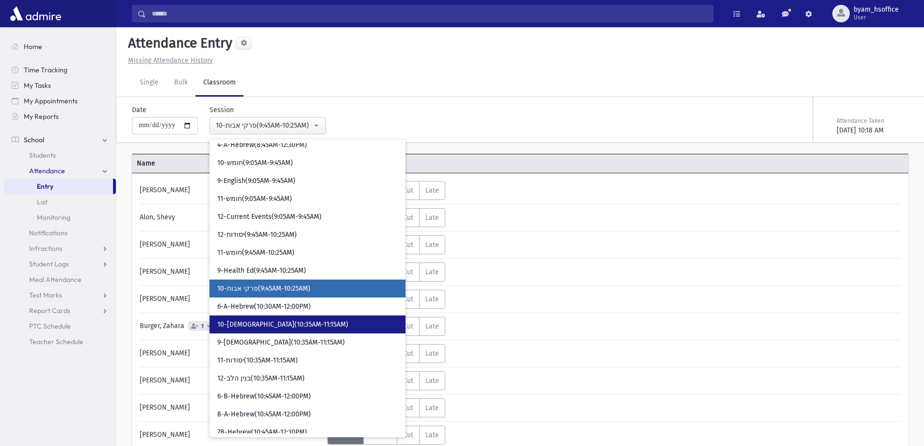
click at [274, 330] on link "10-תהילים(10:35AM-11:15AM)" at bounding box center [308, 324] width 196 height 18
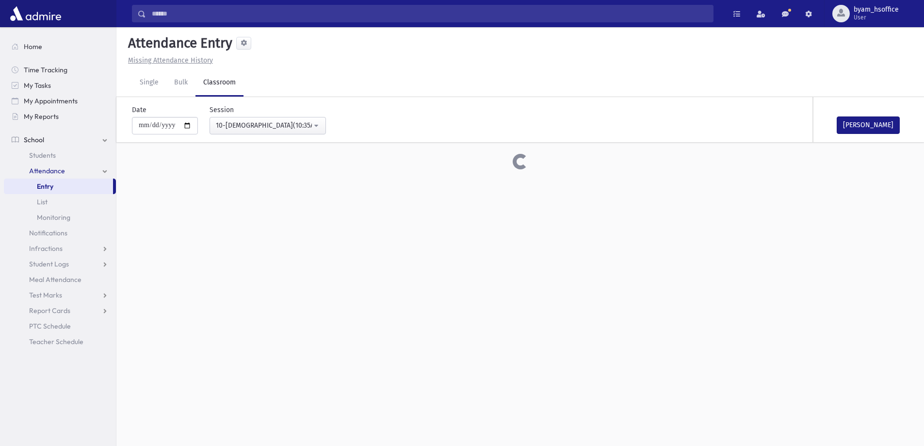
click at [866, 113] on div "Mark Done" at bounding box center [862, 119] width 97 height 45
drag, startPoint x: 866, startPoint y: 118, endPoint x: 868, endPoint y: 125, distance: 6.9
click at [867, 124] on button "Mark Done" at bounding box center [868, 124] width 63 height 17
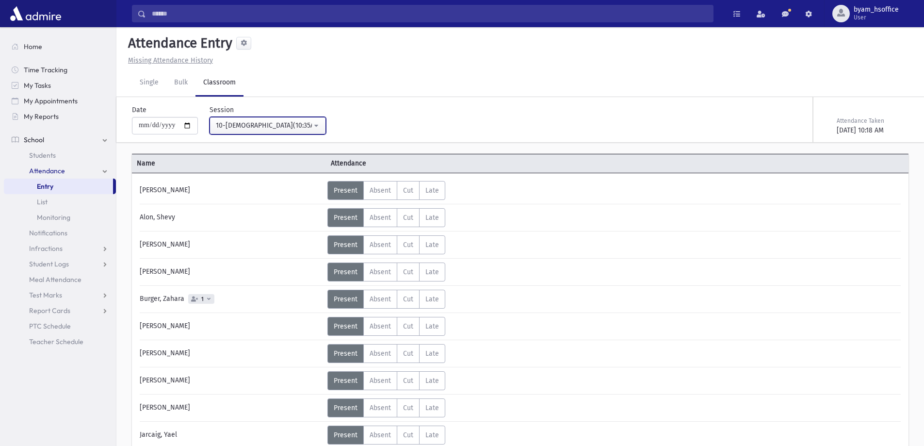
click at [307, 124] on button "10-תהילים(10:35AM-11:15AM)" at bounding box center [268, 125] width 116 height 17
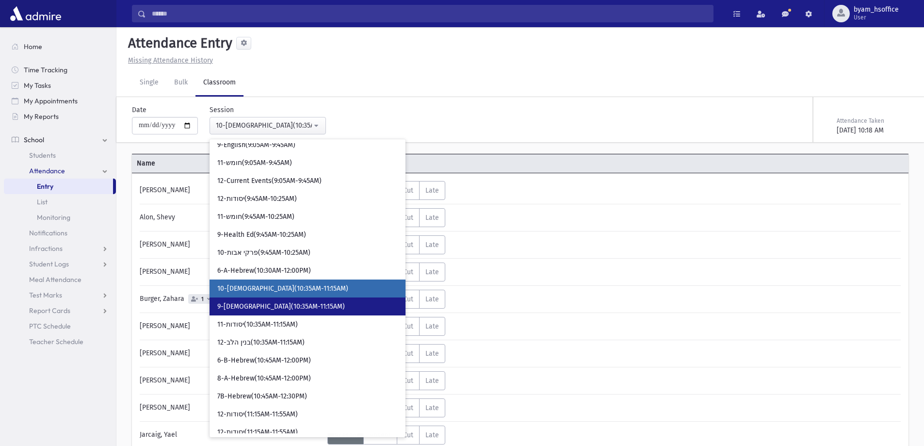
click at [292, 306] on span "9-יהדות(10:35AM-11:15AM)" at bounding box center [281, 307] width 128 height 10
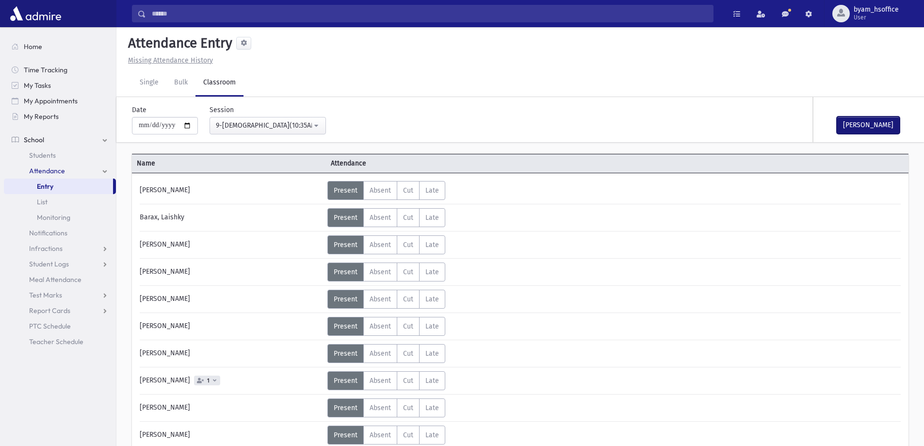
click at [873, 122] on button "Mark Done" at bounding box center [868, 124] width 63 height 17
click at [302, 121] on div "9-יהדות(10:35AM-11:15AM)" at bounding box center [264, 125] width 96 height 10
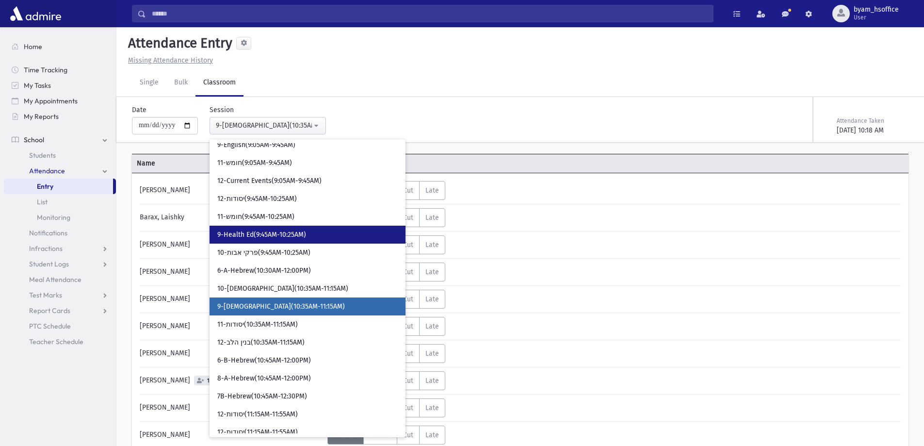
scroll to position [313, 0]
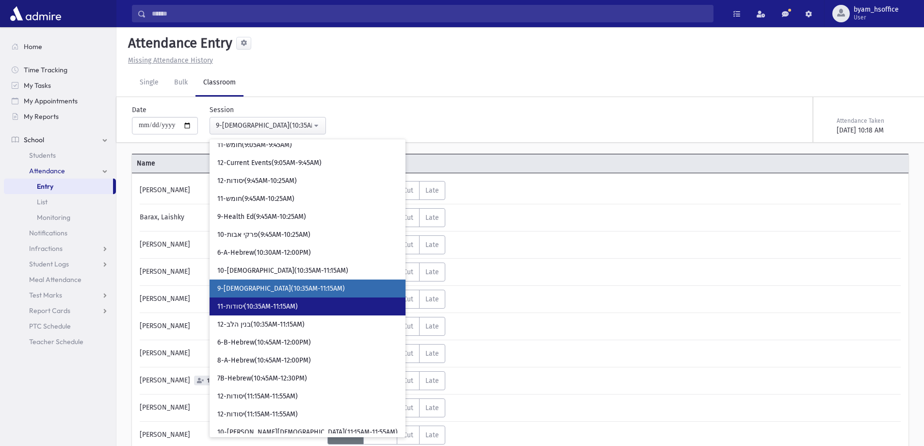
click at [297, 309] on span "11-יסודות(10:35AM-11:15AM)" at bounding box center [257, 307] width 81 height 10
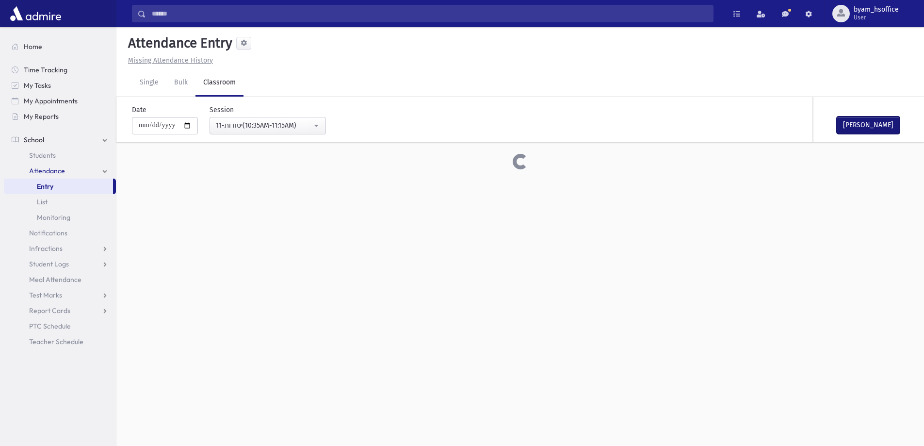
click at [882, 120] on button "Mark Done" at bounding box center [868, 124] width 63 height 17
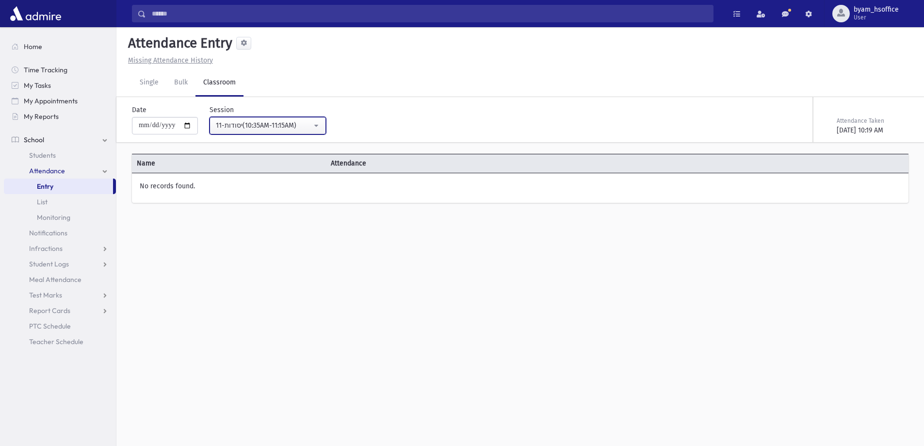
click at [280, 118] on button "11-יסודות(10:35AM-11:15AM)" at bounding box center [268, 125] width 116 height 17
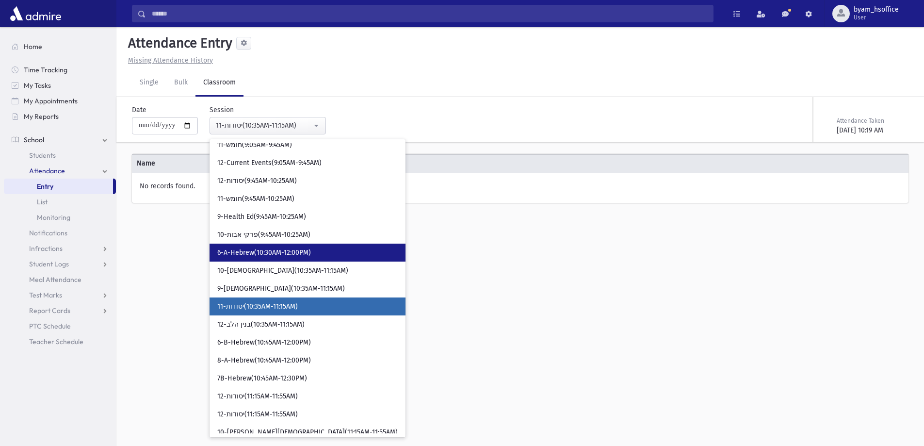
scroll to position [330, 0]
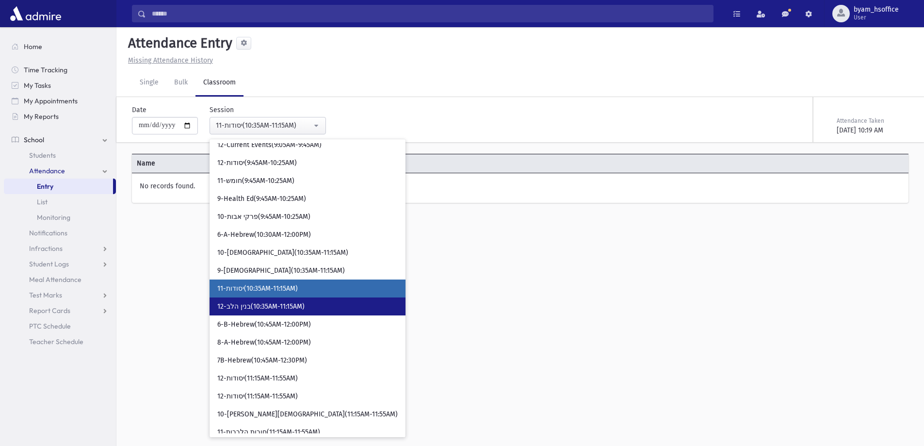
click at [304, 309] on span "12-בנין הלב(10:35AM-11:15AM)" at bounding box center [260, 307] width 87 height 10
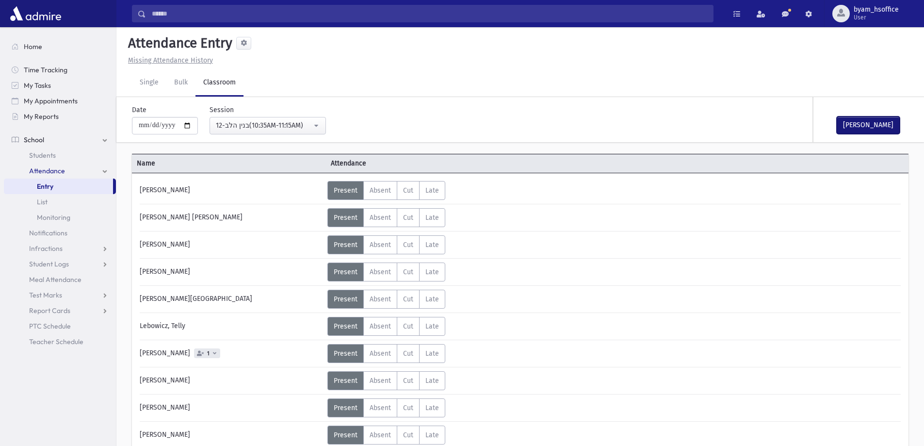
click at [878, 131] on button "Mark Done" at bounding box center [868, 124] width 63 height 17
click at [291, 131] on button "12-בנין הלב(10:35AM-11:15AM)" at bounding box center [268, 125] width 116 height 17
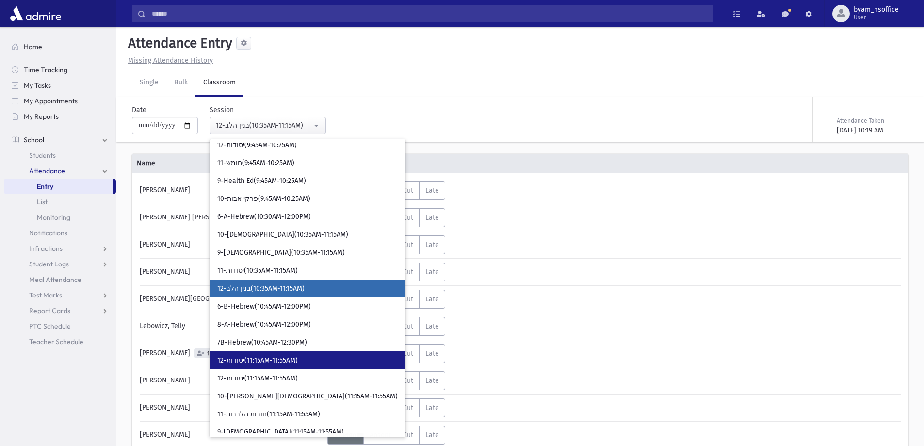
click at [290, 365] on span "12-יסודות(11:15AM-11:55AM)" at bounding box center [257, 361] width 81 height 10
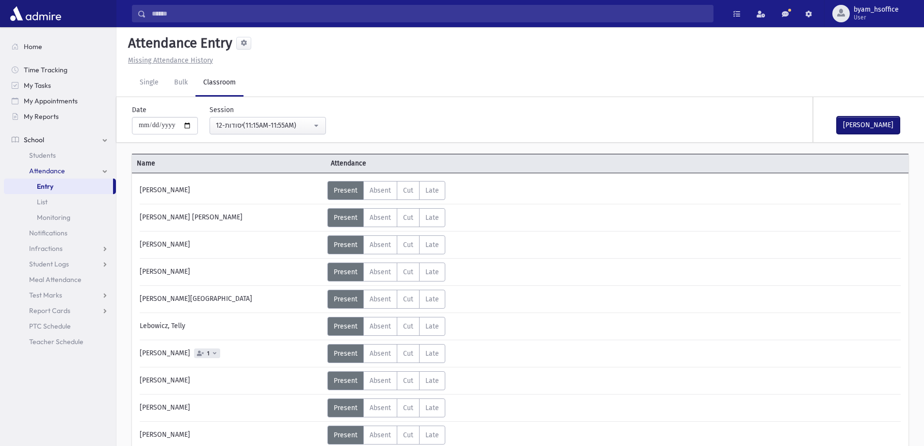
click at [891, 119] on button "Mark Done" at bounding box center [868, 124] width 63 height 17
click at [310, 126] on div "12-יסודות(11:15AM-11:55AM)" at bounding box center [264, 125] width 96 height 10
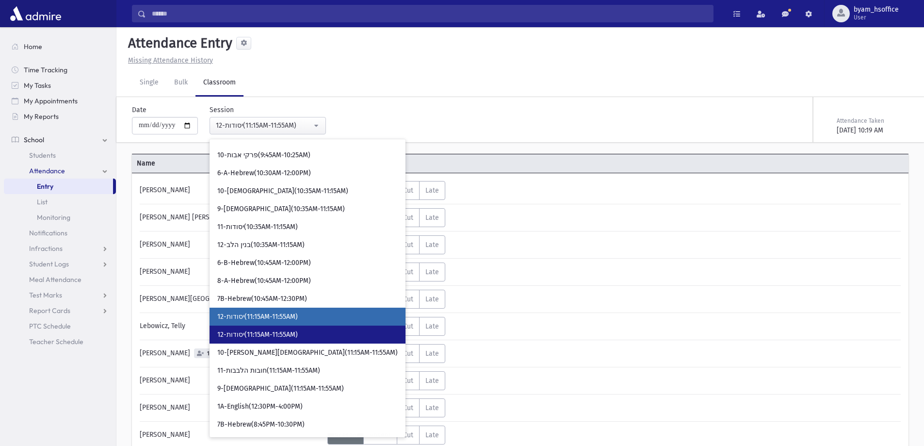
click at [285, 333] on span "12-יסודות(11:15AM-11:55AM)" at bounding box center [257, 335] width 81 height 10
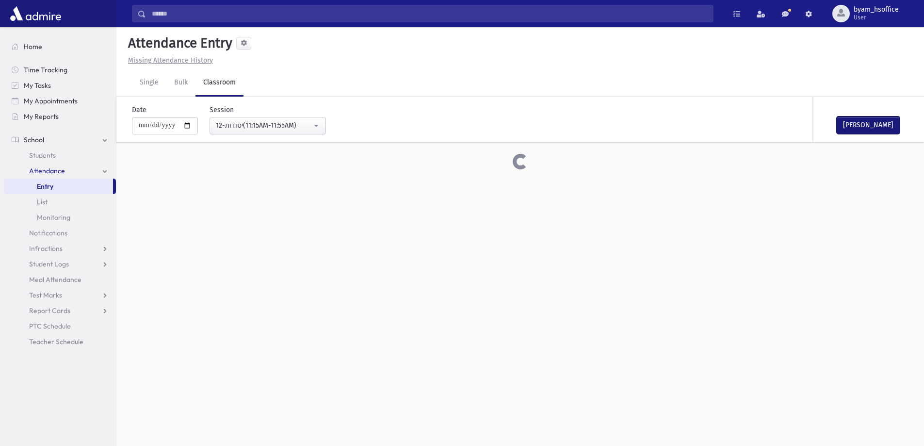
click at [876, 120] on button "Mark Done" at bounding box center [868, 124] width 63 height 17
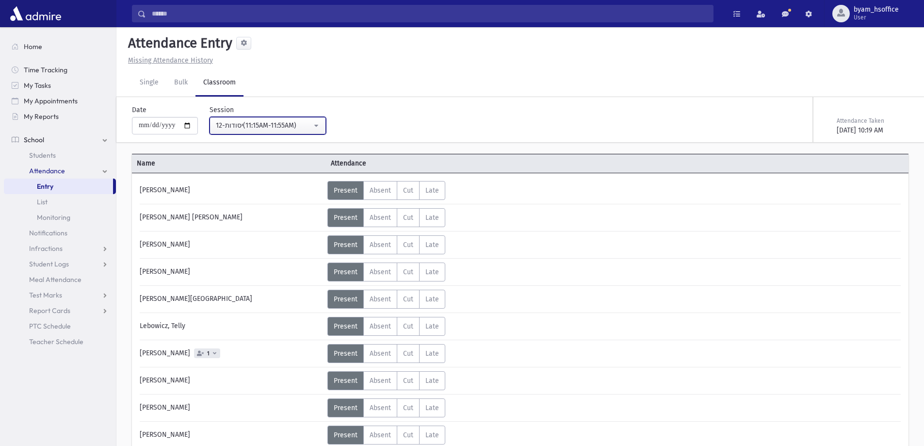
click at [299, 124] on div "12-יסודות(11:15AM-11:55AM)" at bounding box center [264, 125] width 96 height 10
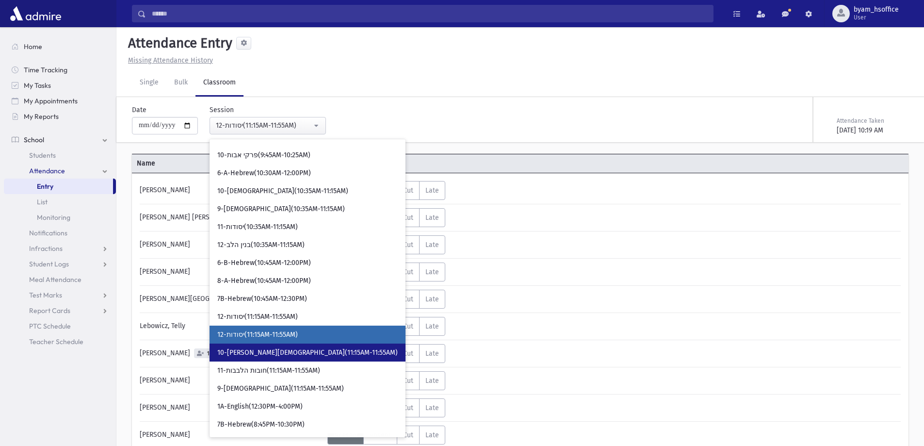
click at [256, 355] on span "10-ביאור תפילה(11:15AM-11:55AM)" at bounding box center [307, 353] width 181 height 10
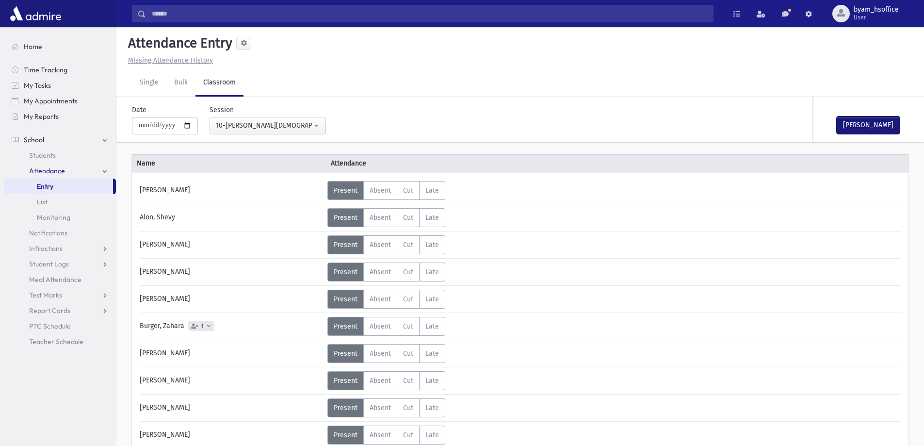
click at [882, 128] on button "Mark Done" at bounding box center [868, 124] width 63 height 17
click at [292, 127] on div "10-ביאור תפילה(11:15AM-11:55AM)" at bounding box center [264, 125] width 96 height 10
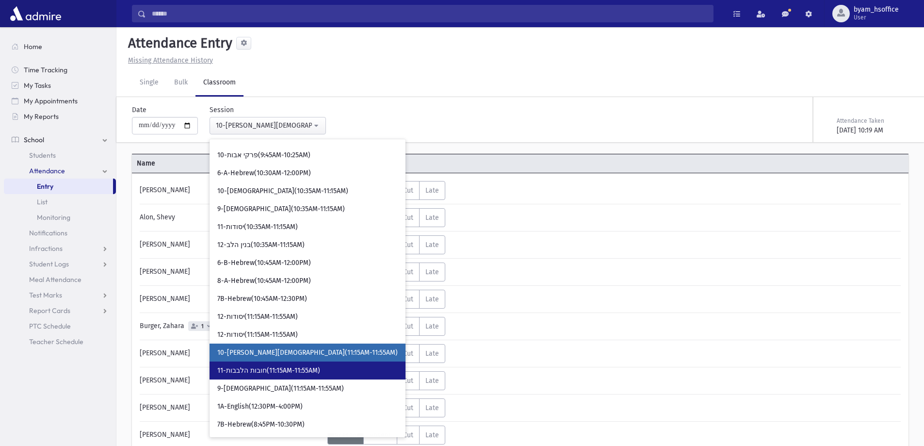
click at [268, 369] on span "11-חובות הלבבות(11:15AM-11:55AM)" at bounding box center [268, 371] width 103 height 10
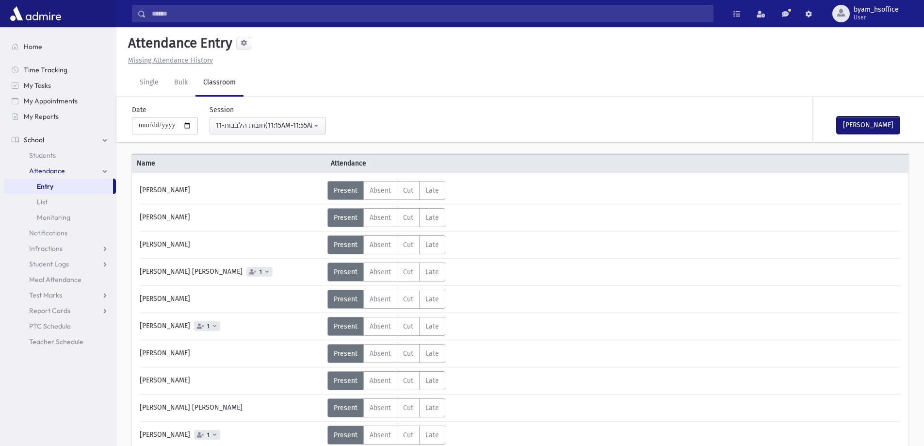
click at [890, 124] on button "Mark Done" at bounding box center [868, 124] width 63 height 17
click at [308, 127] on div "11-חובות הלבבות(11:15AM-11:55AM)" at bounding box center [264, 125] width 96 height 10
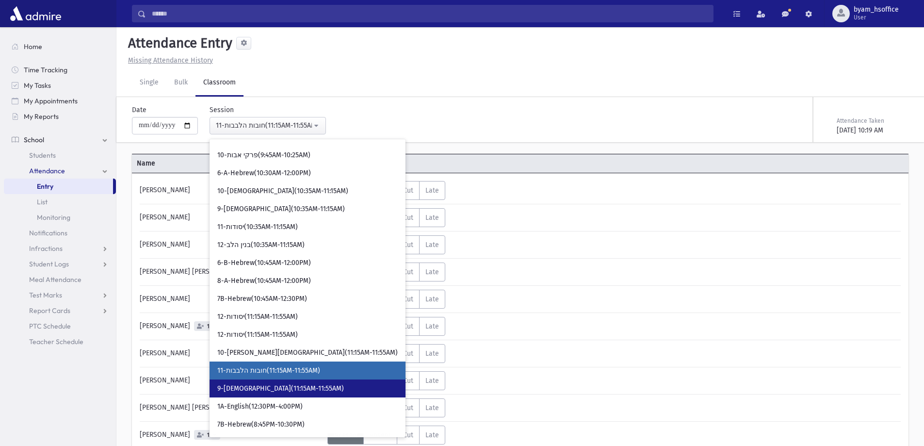
click at [280, 389] on span "9-נביא(11:15AM-11:55AM)" at bounding box center [280, 389] width 127 height 10
select select "****"
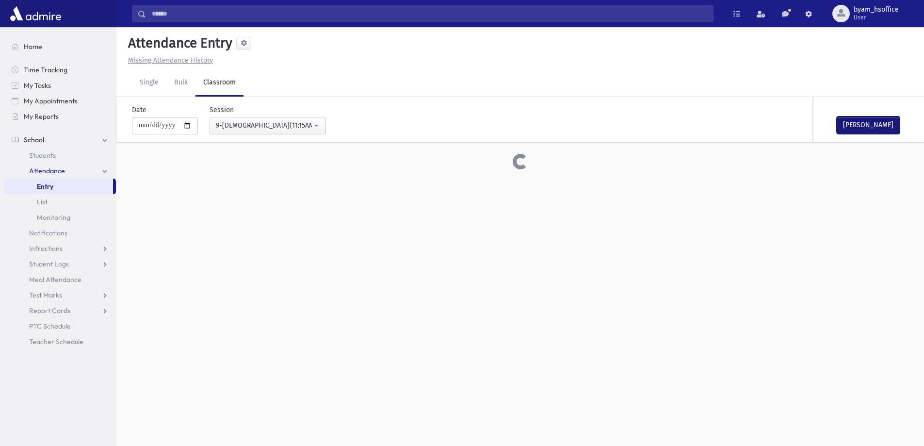
click at [869, 118] on button "Mark Done" at bounding box center [868, 124] width 63 height 17
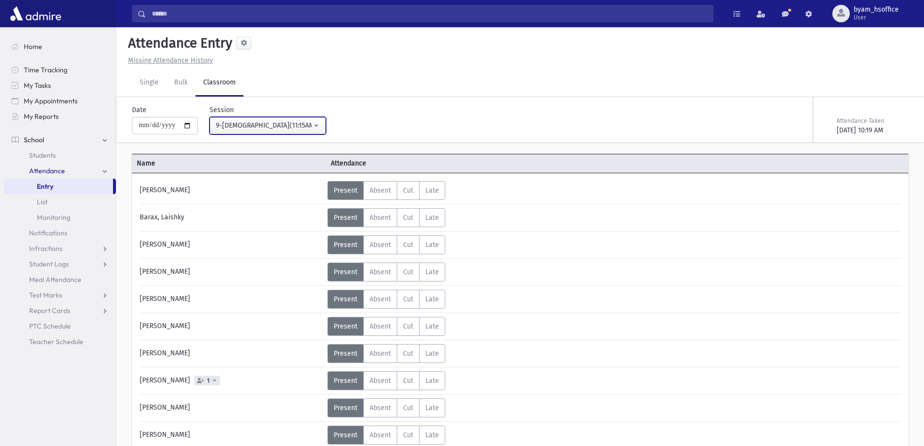
click at [278, 118] on button "9-נביא(11:15AM-11:55AM)" at bounding box center [268, 125] width 116 height 17
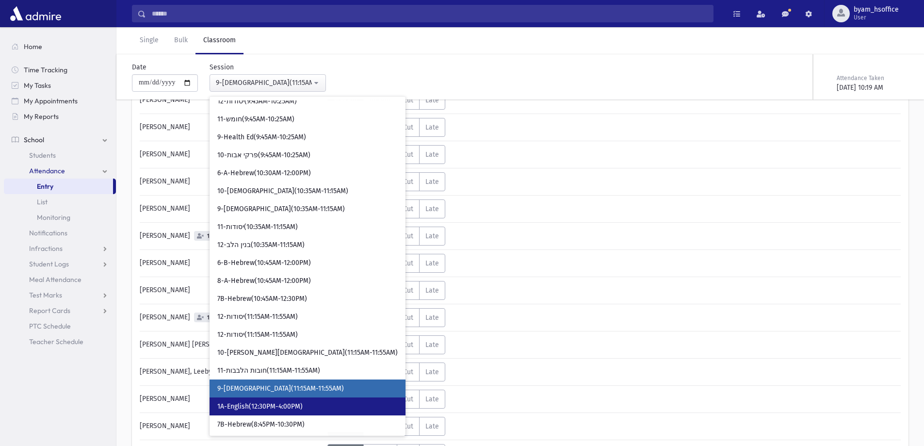
scroll to position [146, 0]
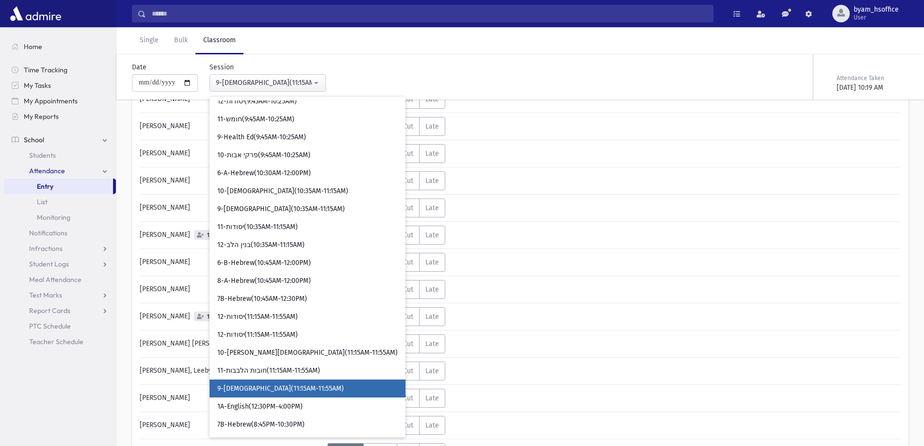
click at [69, 180] on link "Entry" at bounding box center [58, 187] width 109 height 16
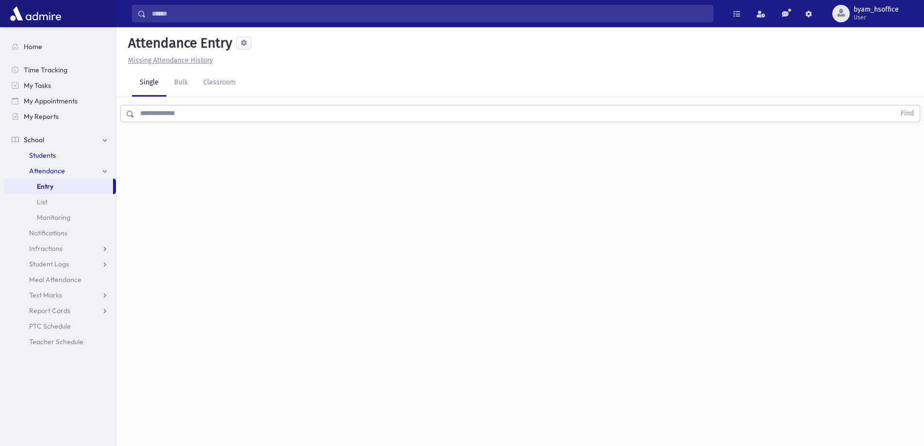
click at [64, 155] on link "Students" at bounding box center [60, 156] width 112 height 16
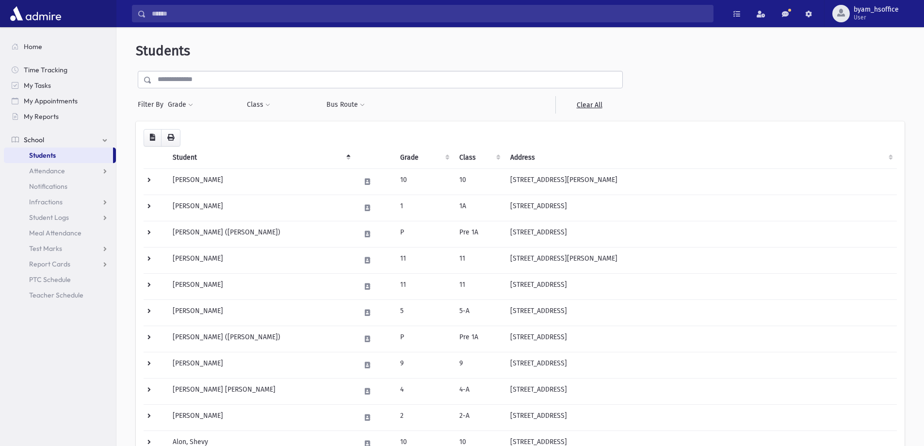
click at [255, 79] on input "text" at bounding box center [387, 79] width 471 height 17
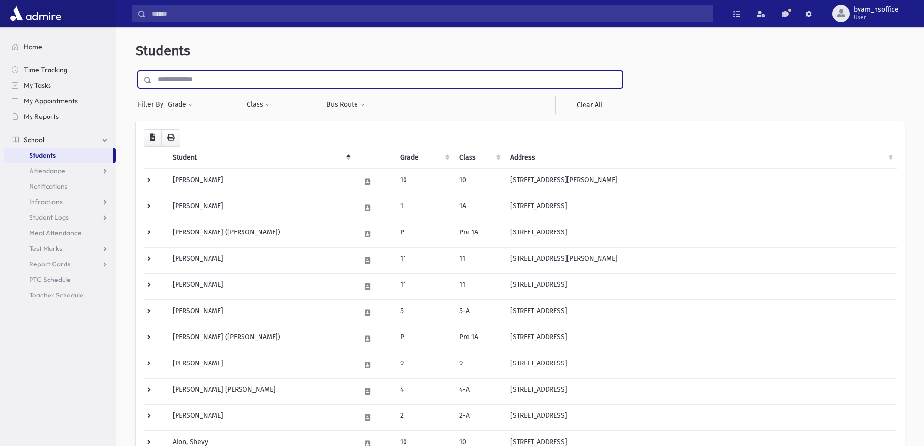
click at [177, 18] on input "Search" at bounding box center [429, 13] width 567 height 17
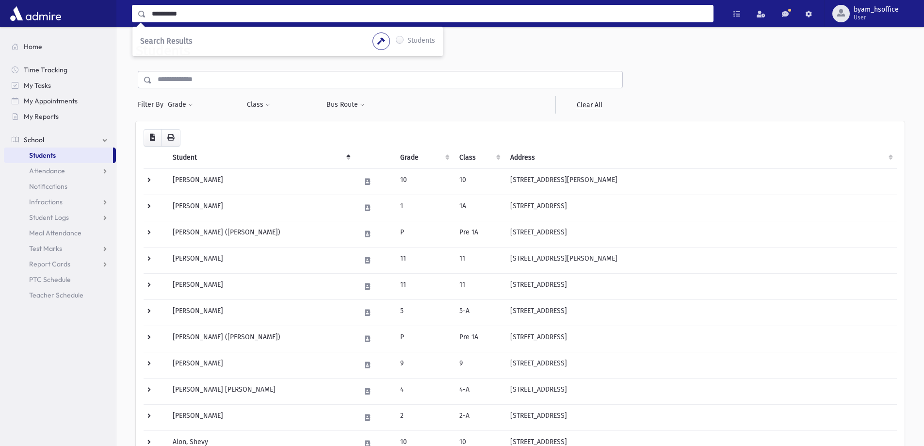
type input "**********"
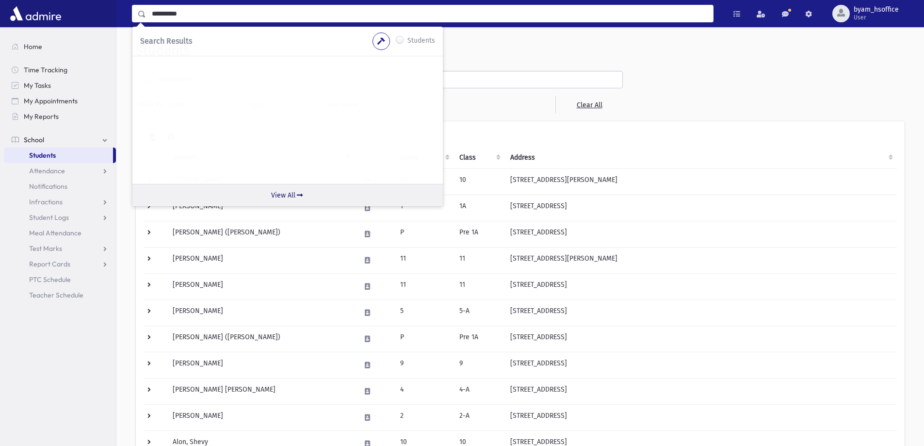
click at [287, 189] on link "View All" at bounding box center [287, 195] width 311 height 22
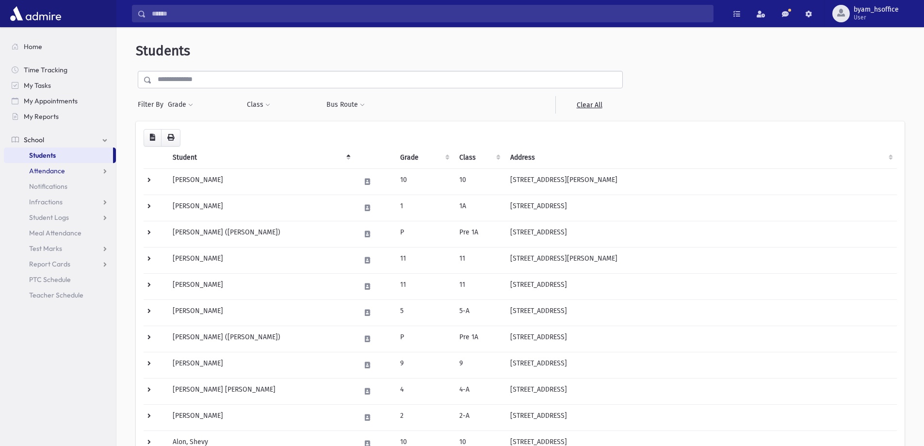
click at [56, 172] on span "Attendance" at bounding box center [47, 170] width 36 height 9
click at [69, 220] on span "Monitoring" at bounding box center [53, 217] width 33 height 9
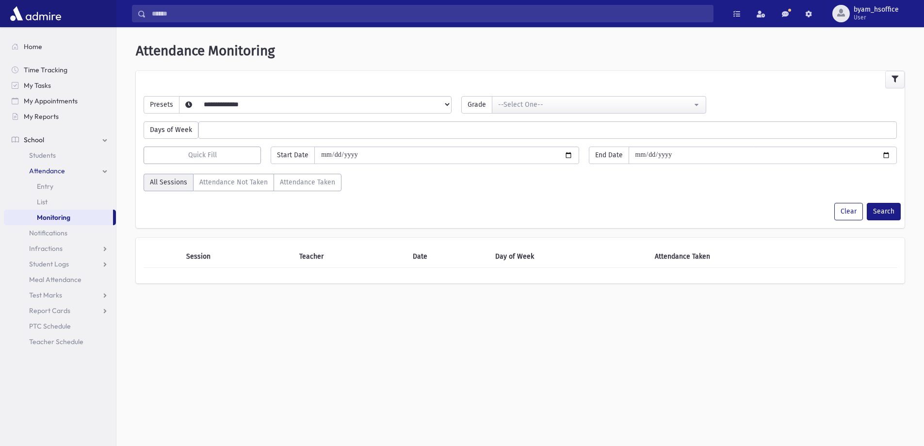
select select
click at [47, 188] on span "Entry" at bounding box center [45, 186] width 16 height 9
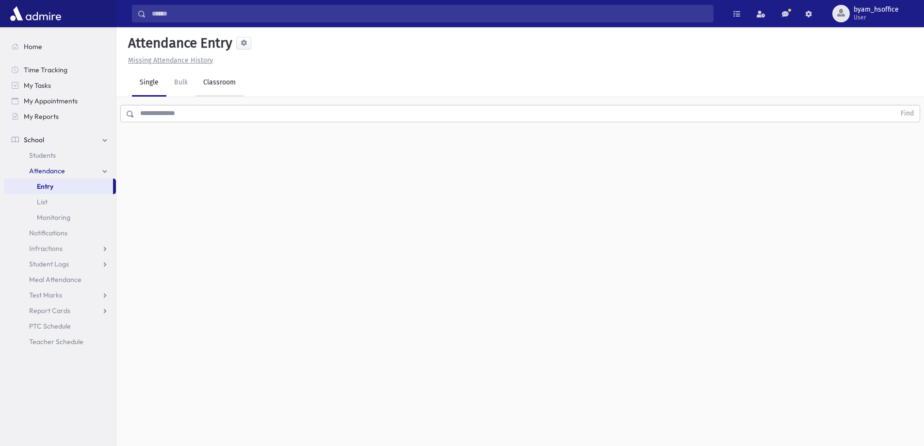
click at [235, 83] on link "Classroom" at bounding box center [220, 82] width 48 height 27
click at [184, 87] on link "Bulk" at bounding box center [180, 82] width 29 height 27
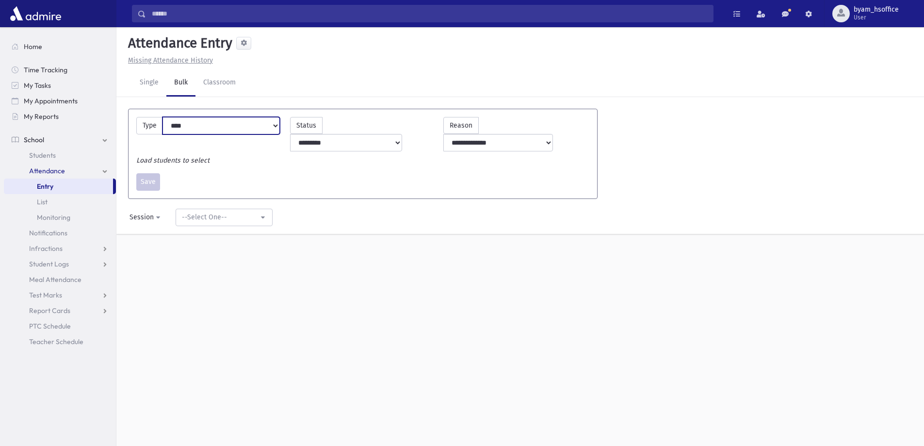
click at [218, 129] on select "**********" at bounding box center [221, 125] width 117 height 17
click at [237, 82] on link "Classroom" at bounding box center [220, 82] width 48 height 27
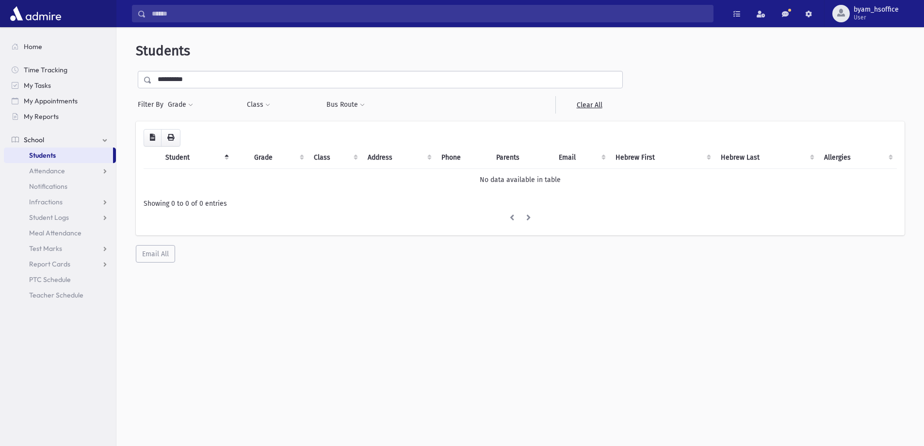
click at [185, 18] on input "Search" at bounding box center [429, 13] width 567 height 17
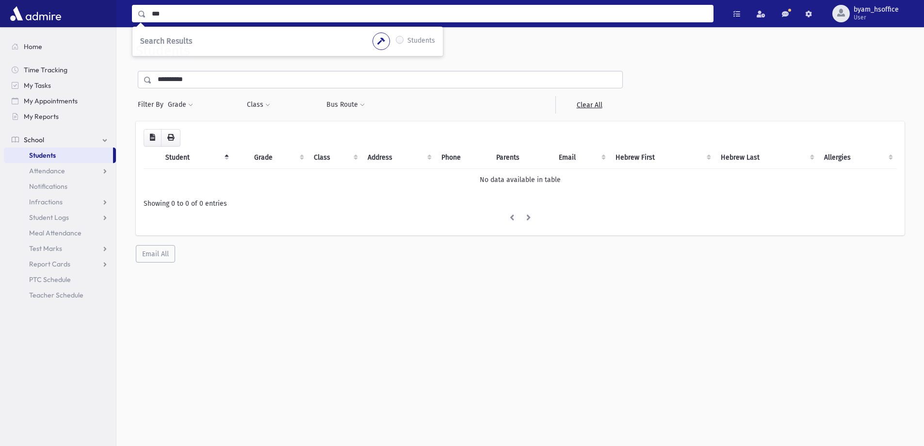
type input "***"
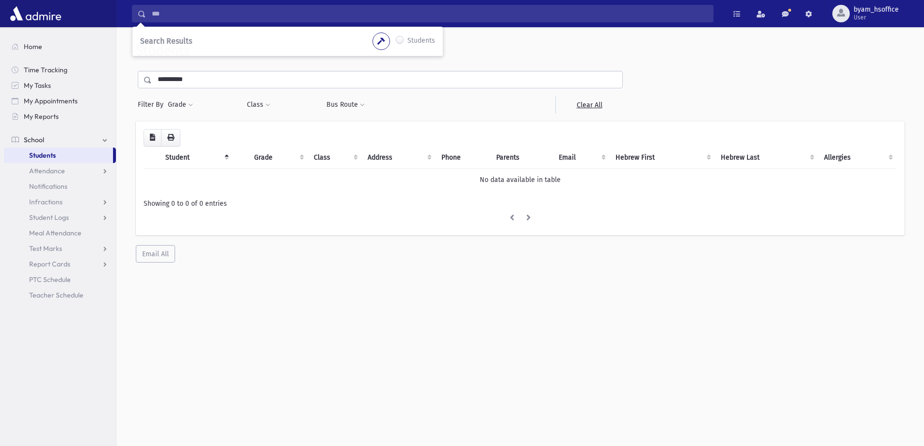
click at [84, 158] on link "Students" at bounding box center [58, 156] width 109 height 16
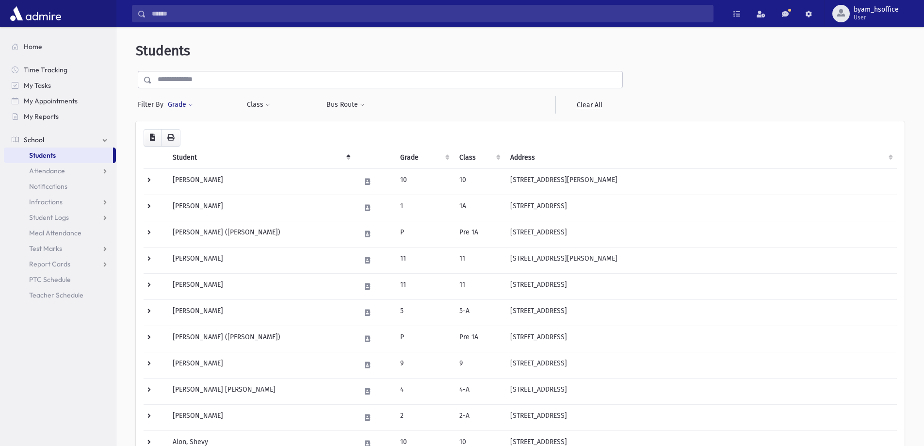
click at [183, 106] on button "Grade" at bounding box center [180, 104] width 26 height 17
click at [191, 130] on ul at bounding box center [224, 132] width 101 height 15
type input "**"
select select "**"
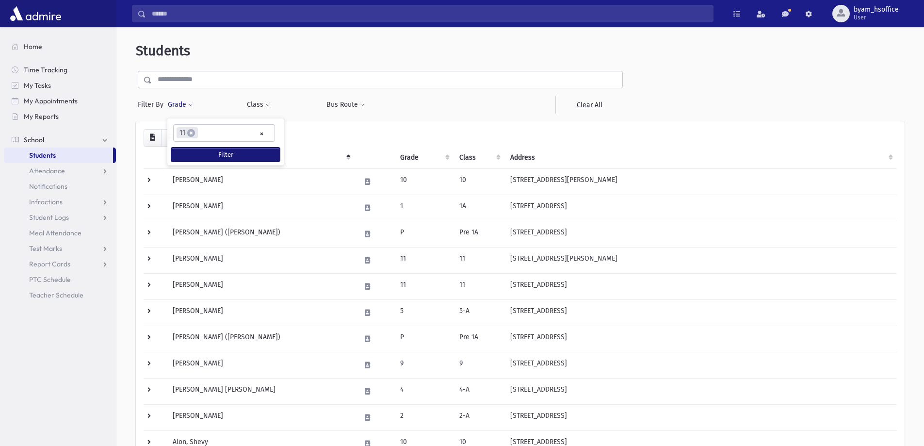
click at [207, 153] on button "Filter" at bounding box center [225, 155] width 109 height 14
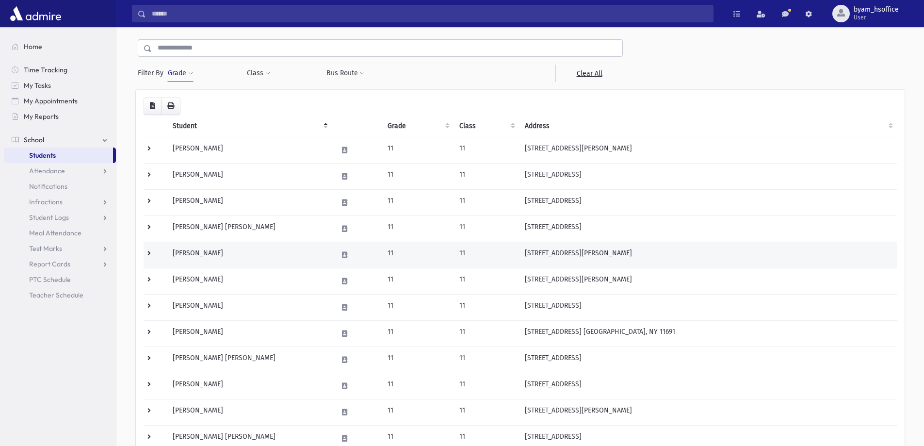
scroll to position [49, 0]
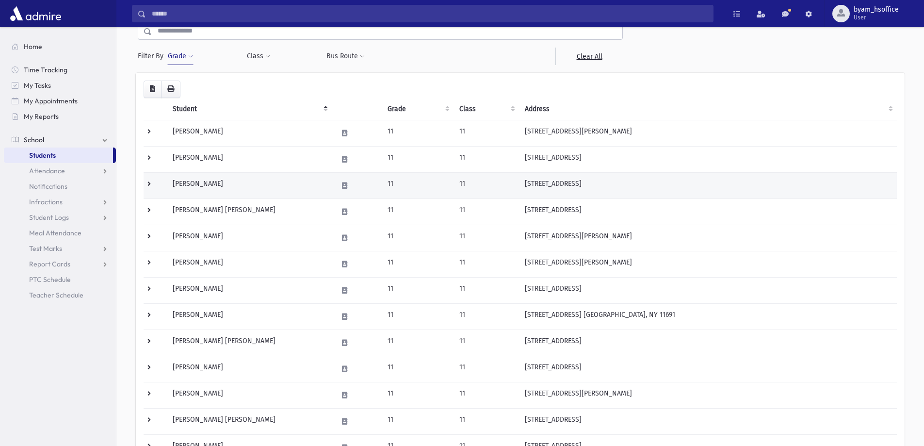
click at [151, 184] on td at bounding box center [155, 185] width 23 height 26
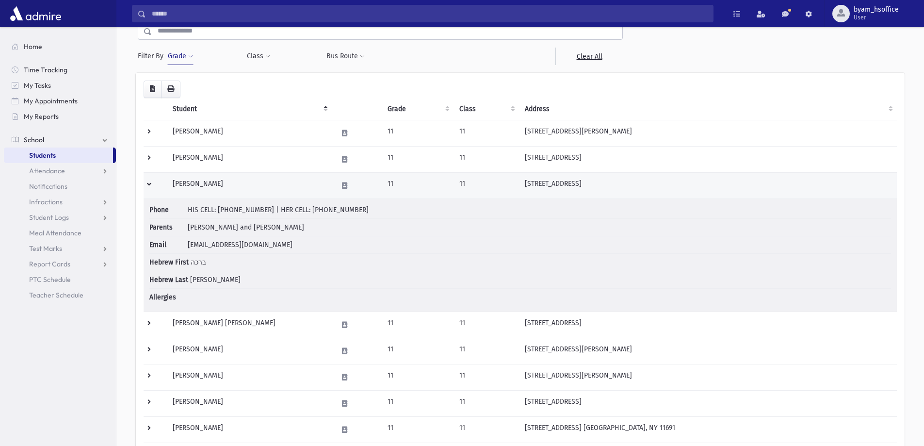
click at [153, 183] on td at bounding box center [155, 185] width 23 height 26
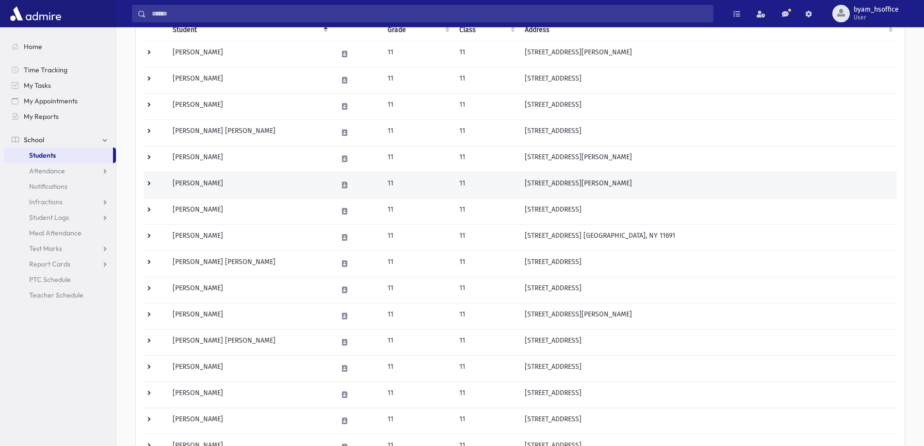
scroll to position [146, 0]
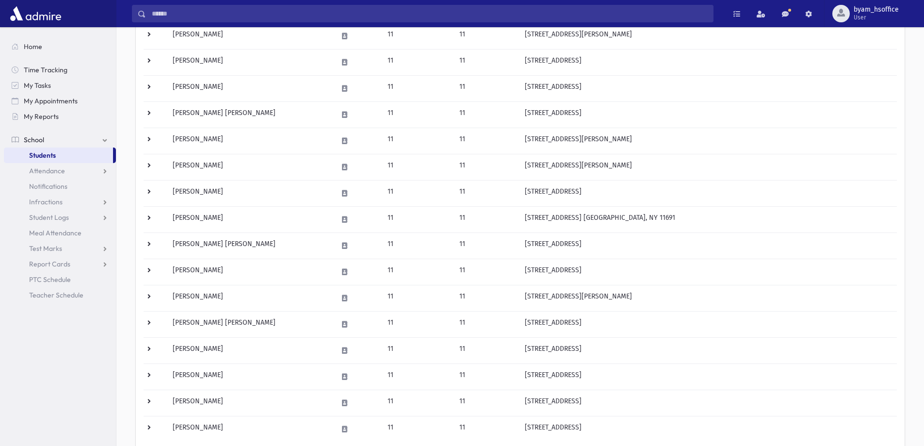
click at [143, 110] on div "Loading... Student Grade Class Address Phone Parents Email Hebrew First Hebrew …" at bounding box center [520, 231] width 769 height 511
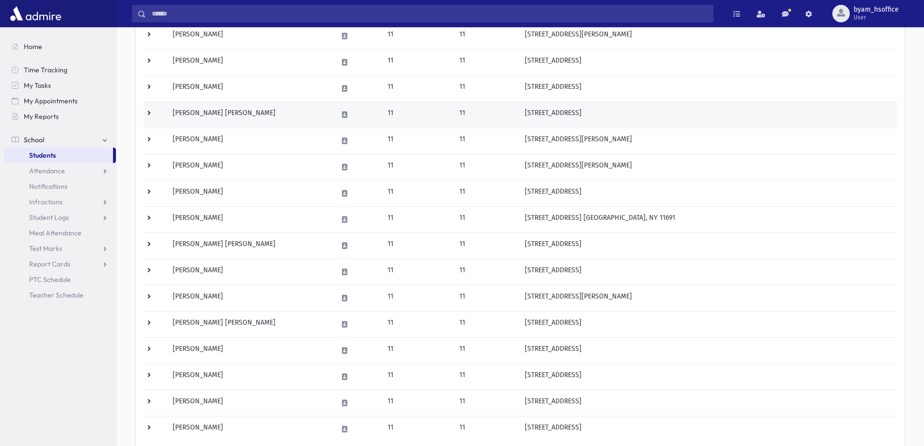
click at [149, 114] on td at bounding box center [155, 114] width 23 height 26
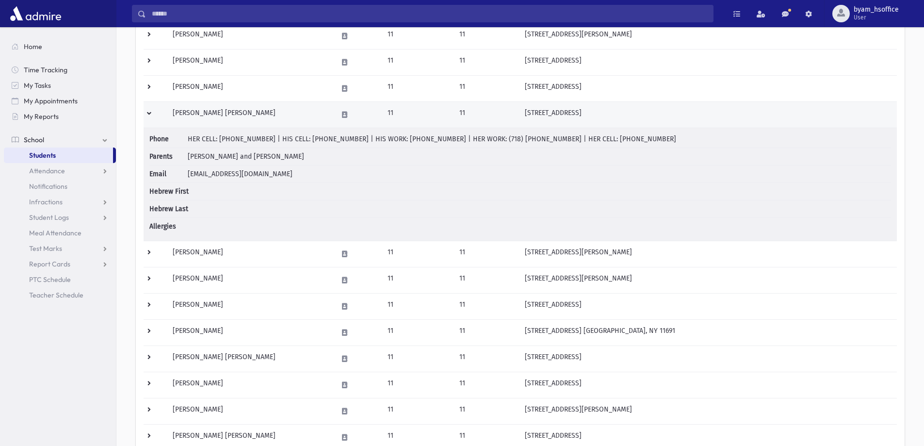
click at [149, 115] on td at bounding box center [155, 114] width 23 height 26
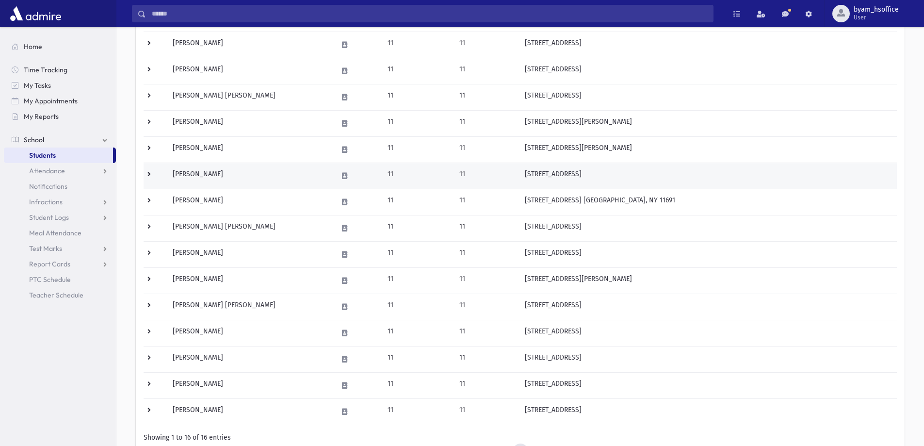
scroll to position [194, 0]
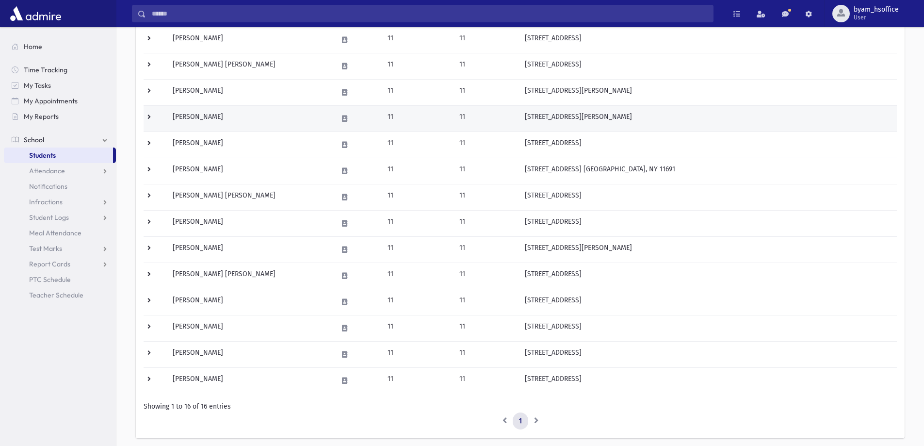
click at [154, 115] on td at bounding box center [155, 118] width 23 height 26
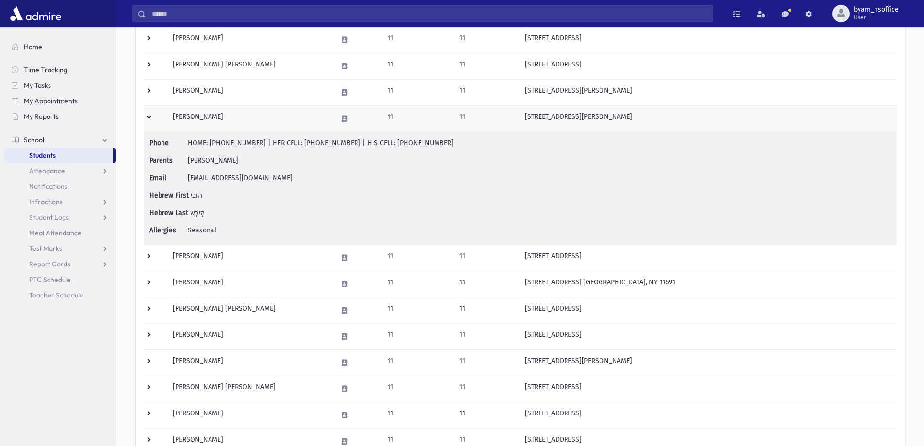
click at [154, 115] on td at bounding box center [155, 118] width 23 height 26
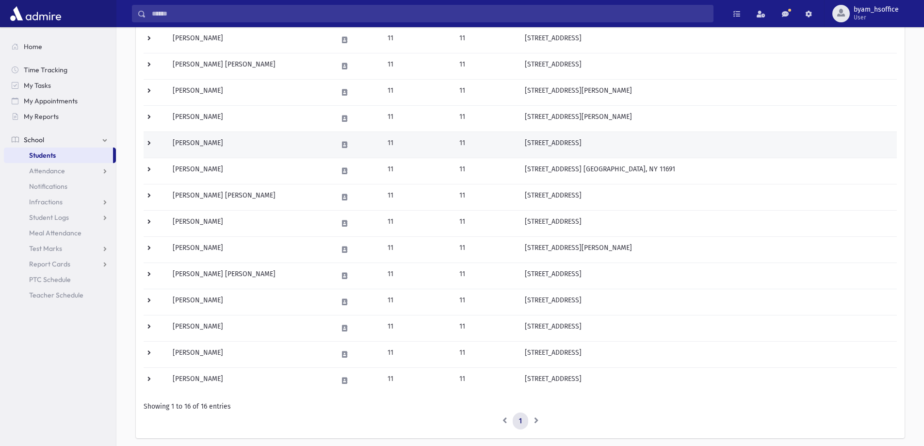
click at [155, 146] on td at bounding box center [155, 145] width 23 height 26
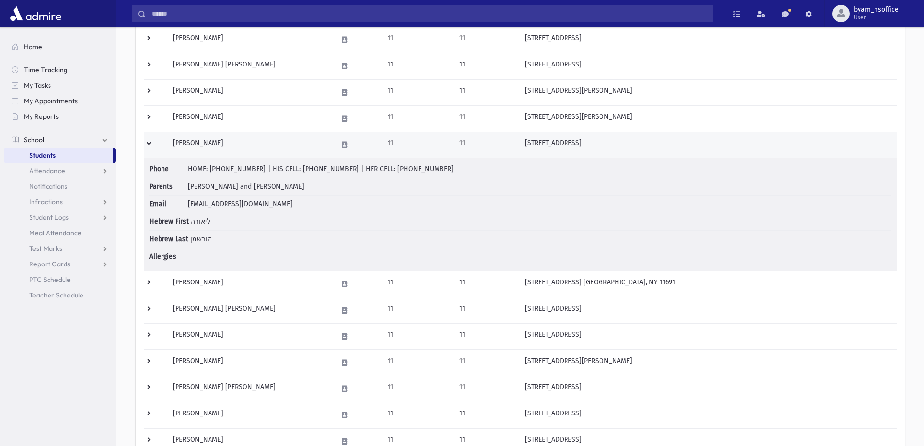
click at [155, 146] on td at bounding box center [155, 145] width 23 height 26
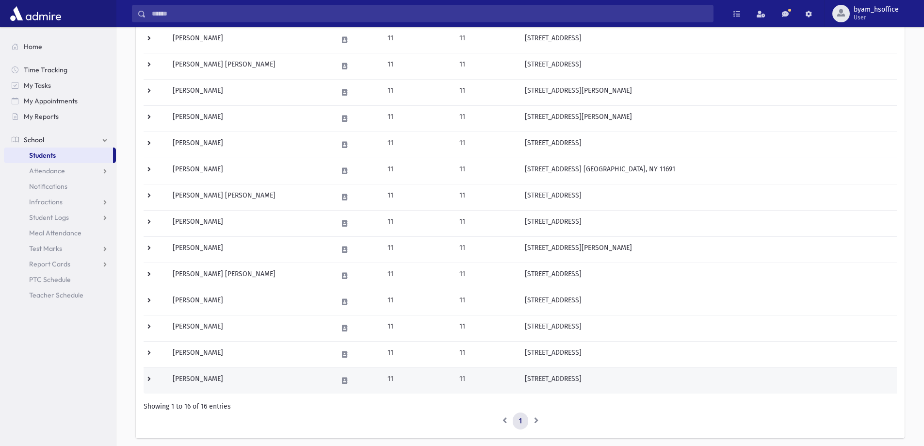
click at [154, 377] on td at bounding box center [155, 380] width 23 height 26
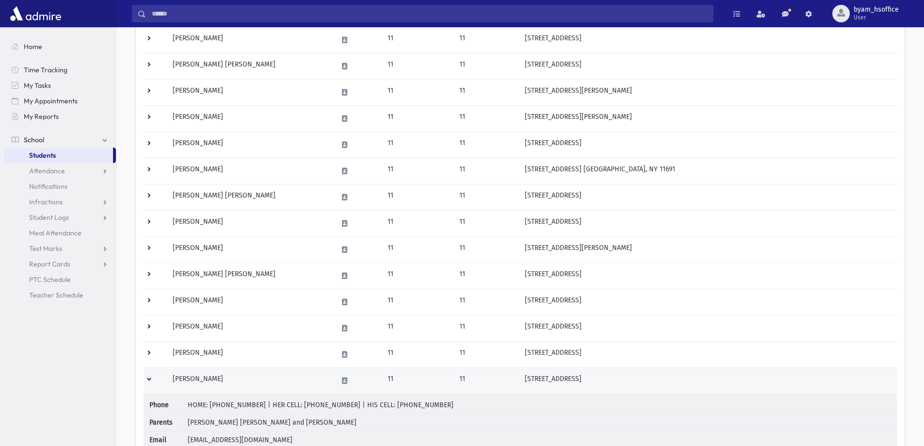
click at [154, 377] on td at bounding box center [155, 380] width 23 height 26
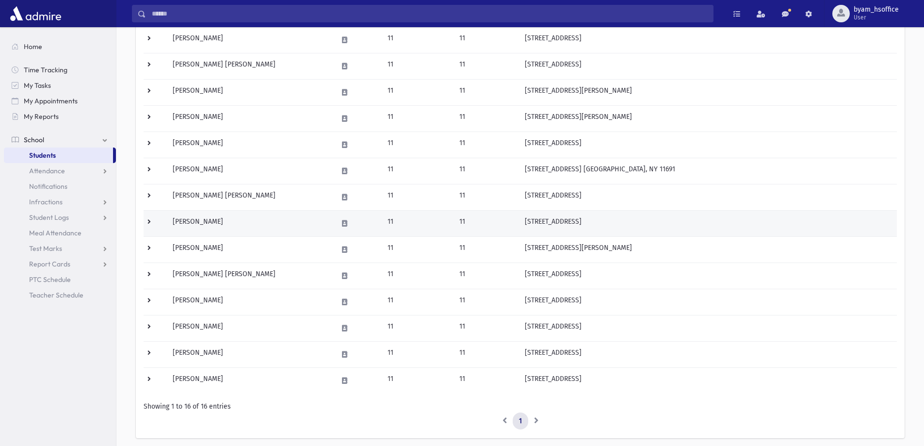
click at [152, 219] on td at bounding box center [155, 223] width 23 height 26
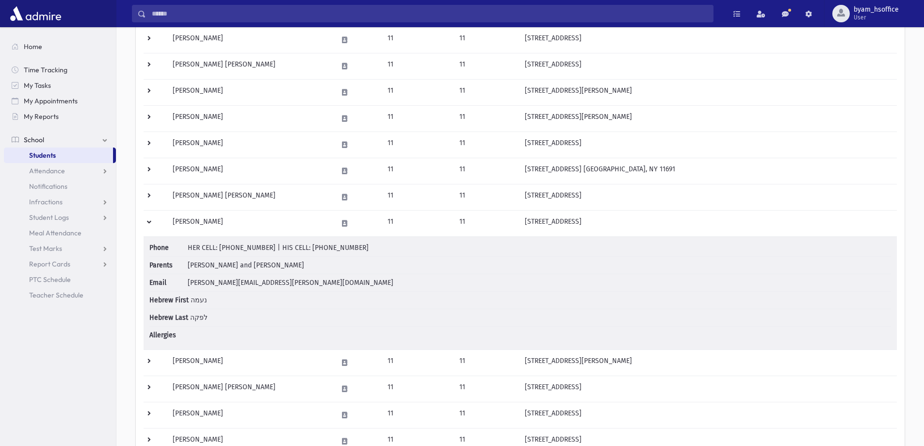
click at [79, 152] on link "Students" at bounding box center [58, 156] width 109 height 16
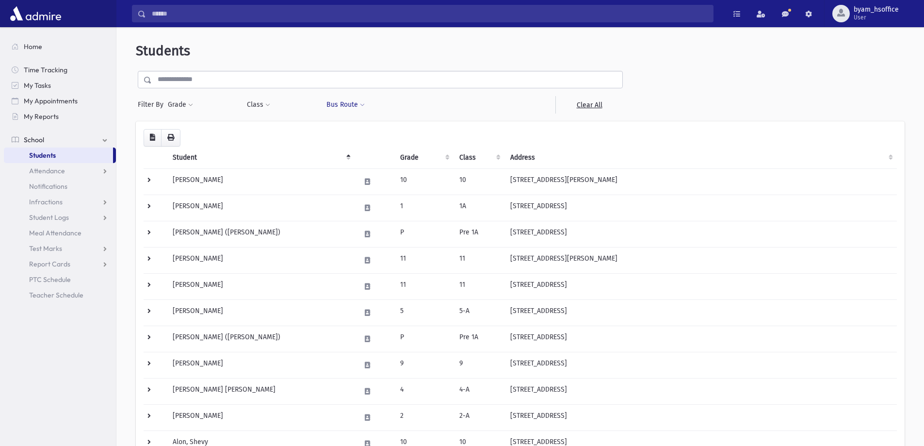
click at [353, 100] on button "Bus Route" at bounding box center [345, 104] width 39 height 17
click at [359, 122] on span at bounding box center [384, 130] width 109 height 17
click at [433, 100] on div at bounding box center [439, 104] width 79 height 17
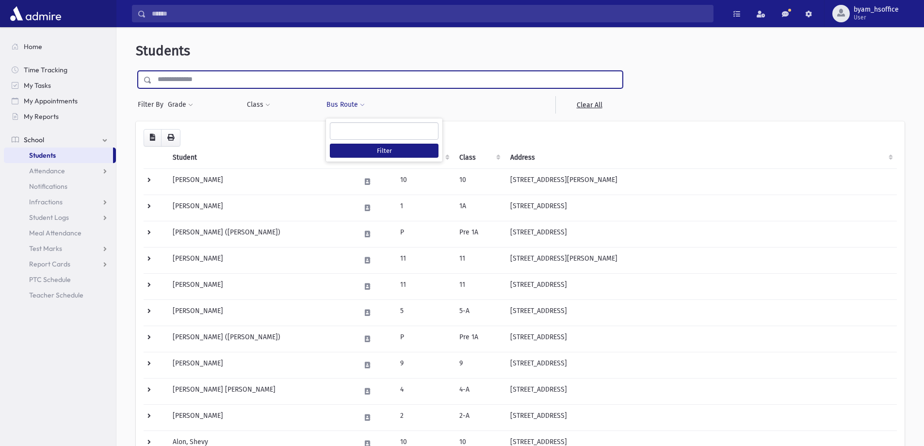
drag, startPoint x: 257, startPoint y: 83, endPoint x: 252, endPoint y: 87, distance: 5.9
click at [257, 83] on input "text" at bounding box center [387, 79] width 471 height 17
click at [186, 99] on button "Grade" at bounding box center [180, 104] width 26 height 17
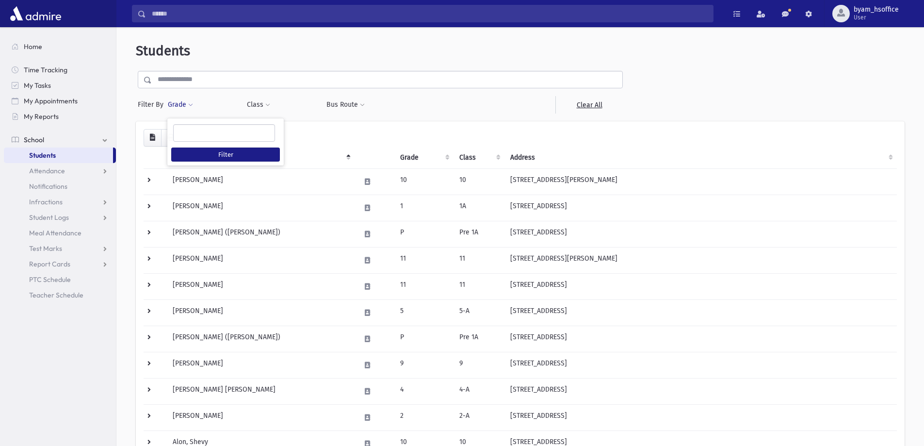
click at [196, 127] on ul at bounding box center [224, 132] width 101 height 15
type input "**"
select select "**"
click at [222, 150] on button "Filter" at bounding box center [225, 155] width 109 height 14
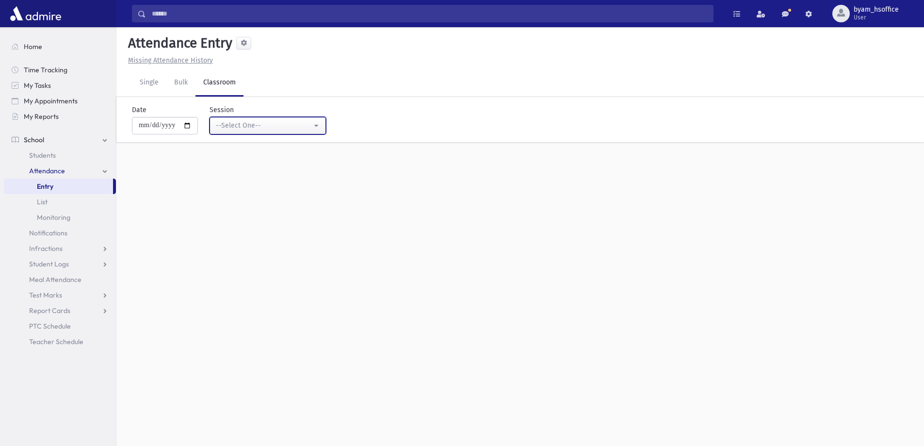
click at [247, 126] on div "--Select One--" at bounding box center [264, 125] width 96 height 10
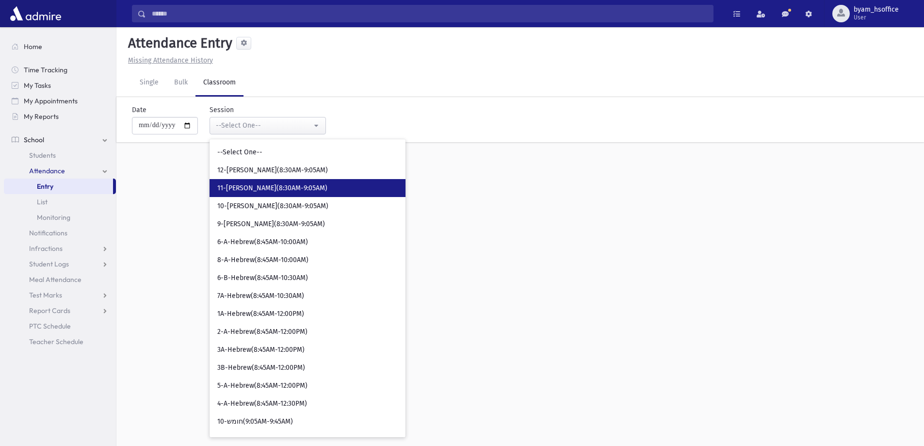
click at [278, 190] on span "11-[PERSON_NAME](8:30AM-9:05AM)" at bounding box center [272, 188] width 110 height 10
select select "****"
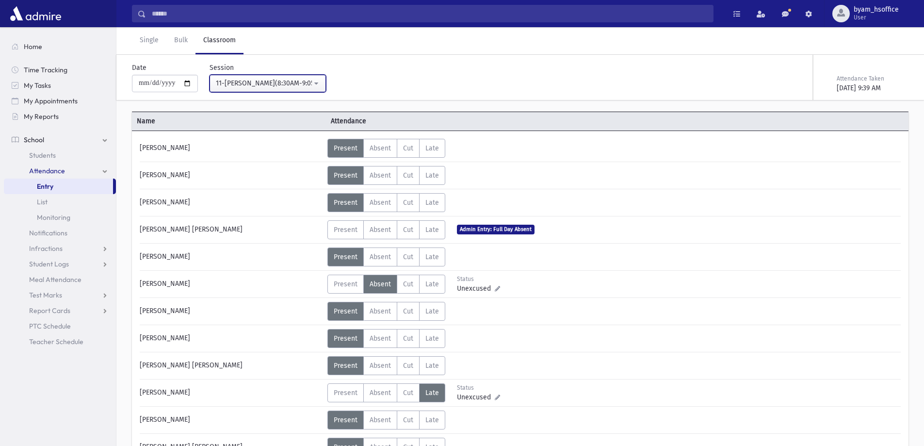
scroll to position [97, 0]
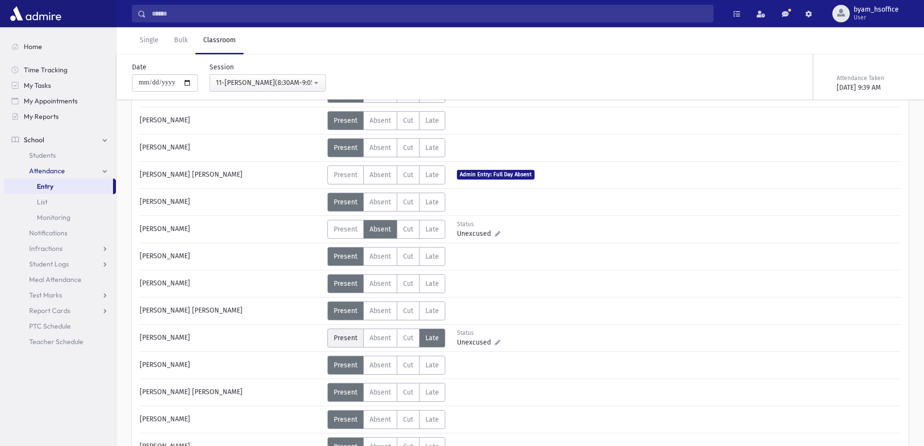
click at [353, 337] on span "Present" at bounding box center [346, 338] width 24 height 8
click at [87, 186] on link "Entry" at bounding box center [58, 187] width 109 height 16
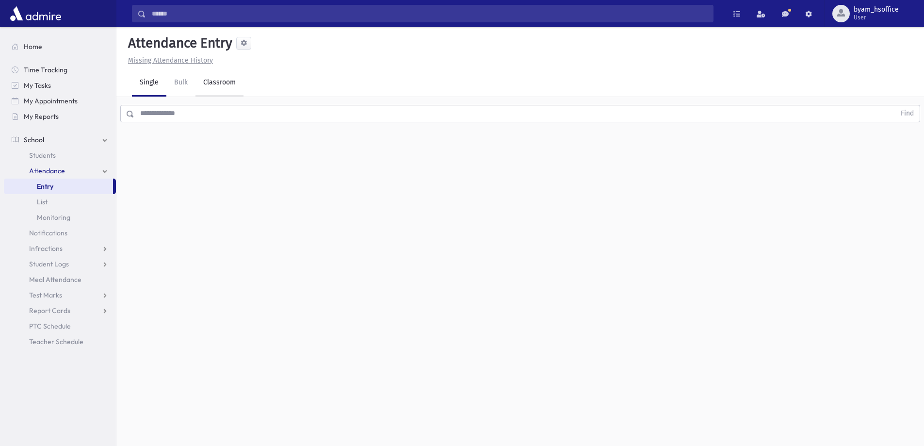
click at [207, 81] on link "Classroom" at bounding box center [220, 82] width 48 height 27
click at [258, 128] on div "--Select One--" at bounding box center [264, 125] width 96 height 10
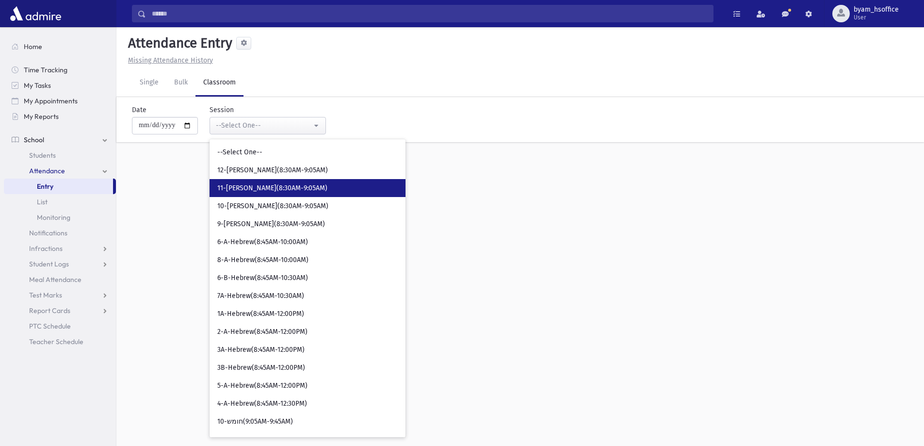
click at [275, 189] on span "11-Davening(8:30AM-9:05AM)" at bounding box center [272, 188] width 110 height 10
select select "****"
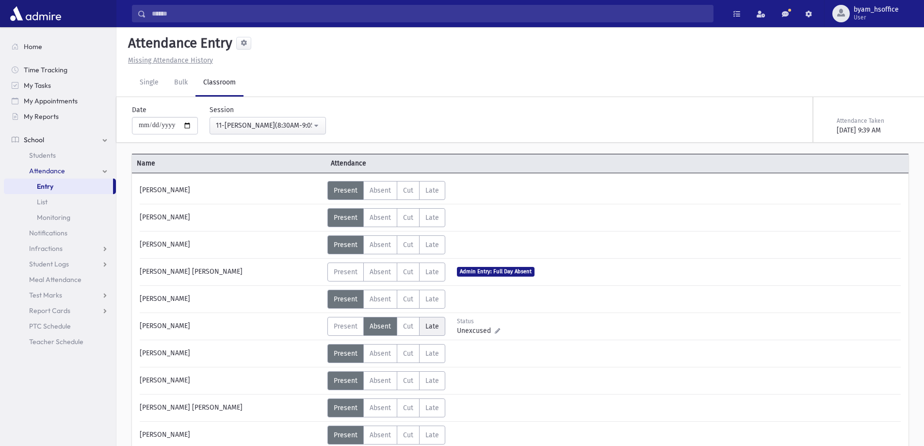
click at [422, 330] on label "Late L" at bounding box center [432, 326] width 26 height 19
click at [59, 182] on link "Entry" at bounding box center [58, 187] width 109 height 16
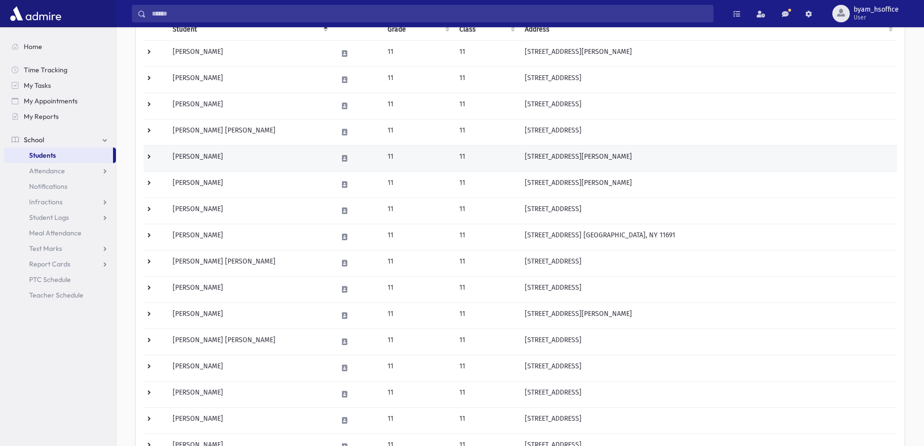
scroll to position [97, 0]
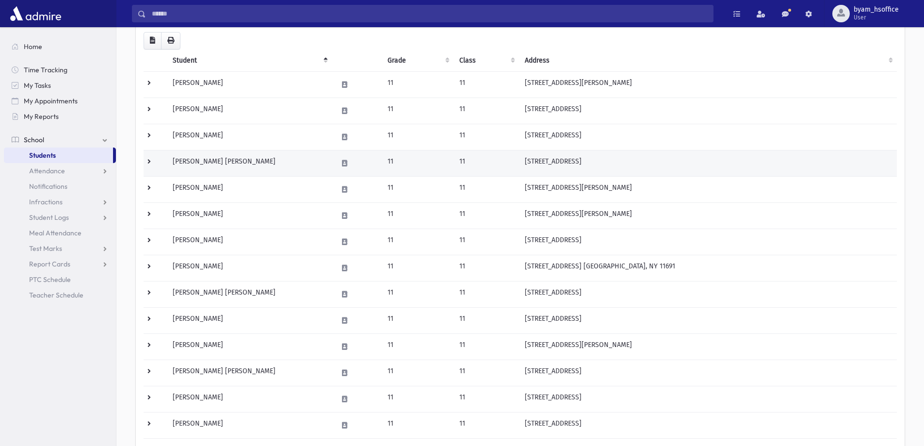
click at [155, 161] on td at bounding box center [155, 163] width 23 height 26
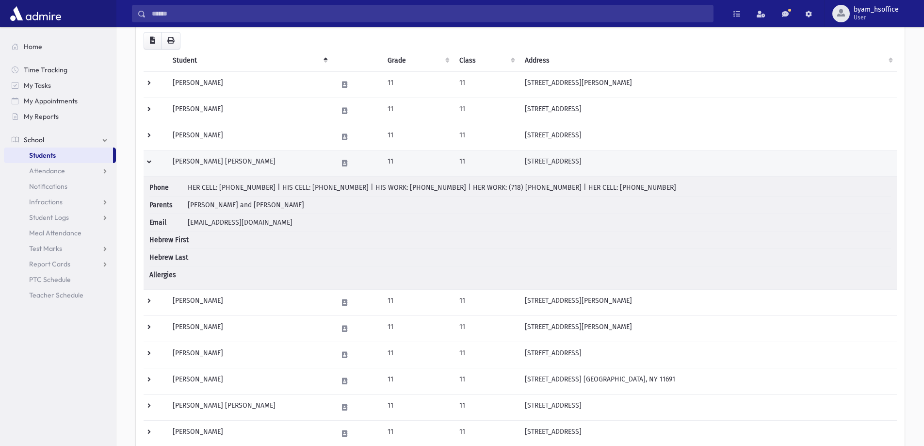
click at [154, 162] on td at bounding box center [155, 163] width 23 height 26
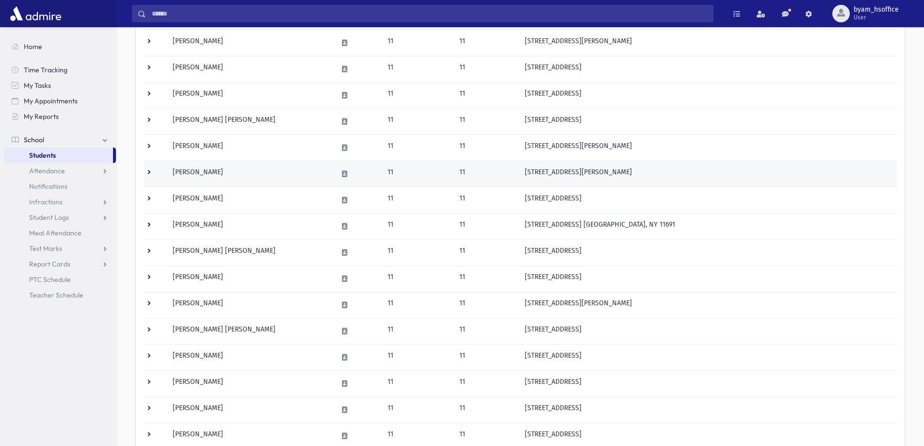
scroll to position [243, 0]
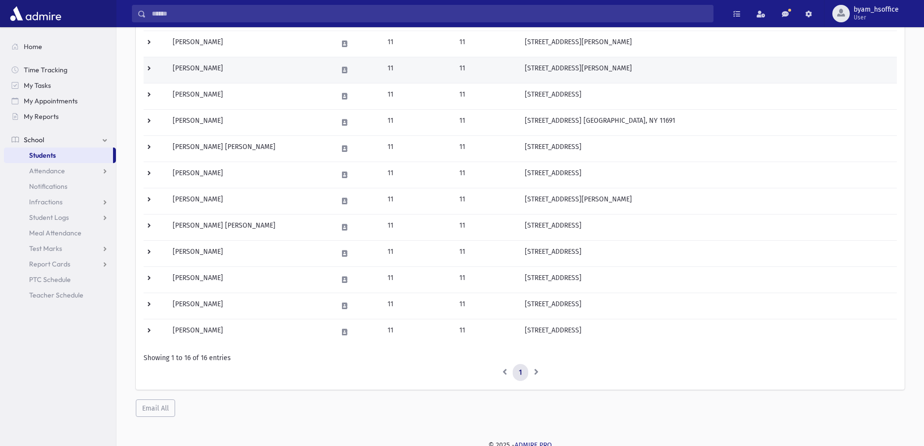
click at [149, 68] on td at bounding box center [155, 70] width 23 height 26
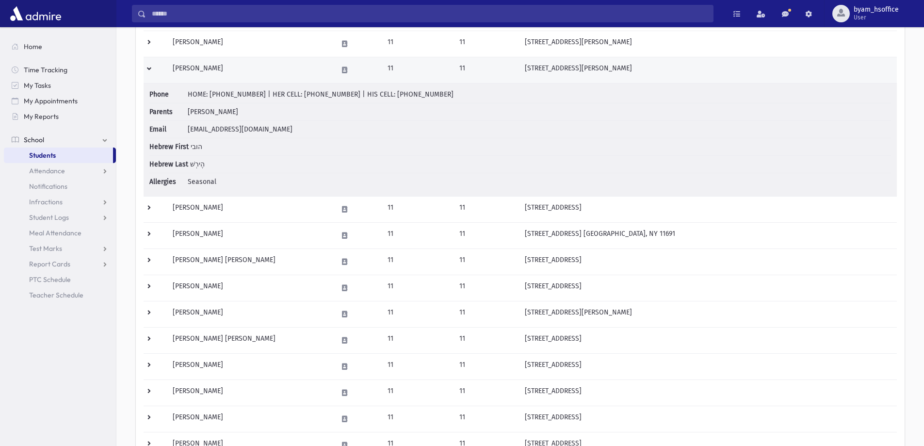
click at [150, 70] on td at bounding box center [155, 70] width 23 height 26
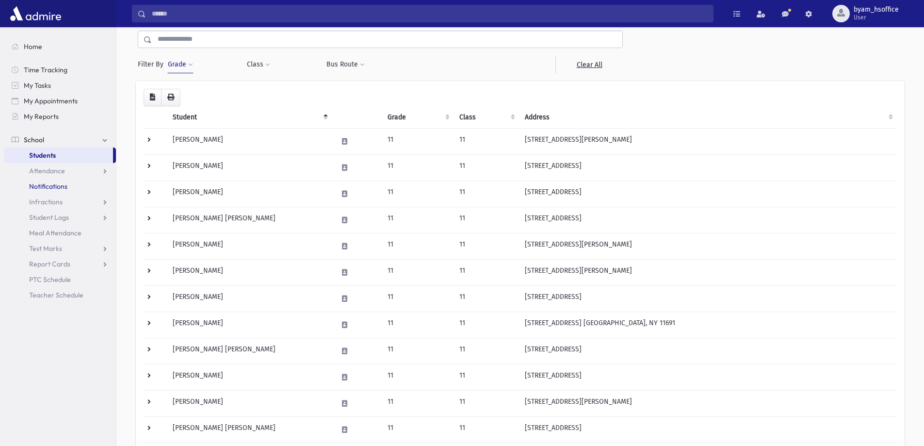
scroll to position [0, 0]
